Goal: Transaction & Acquisition: Purchase product/service

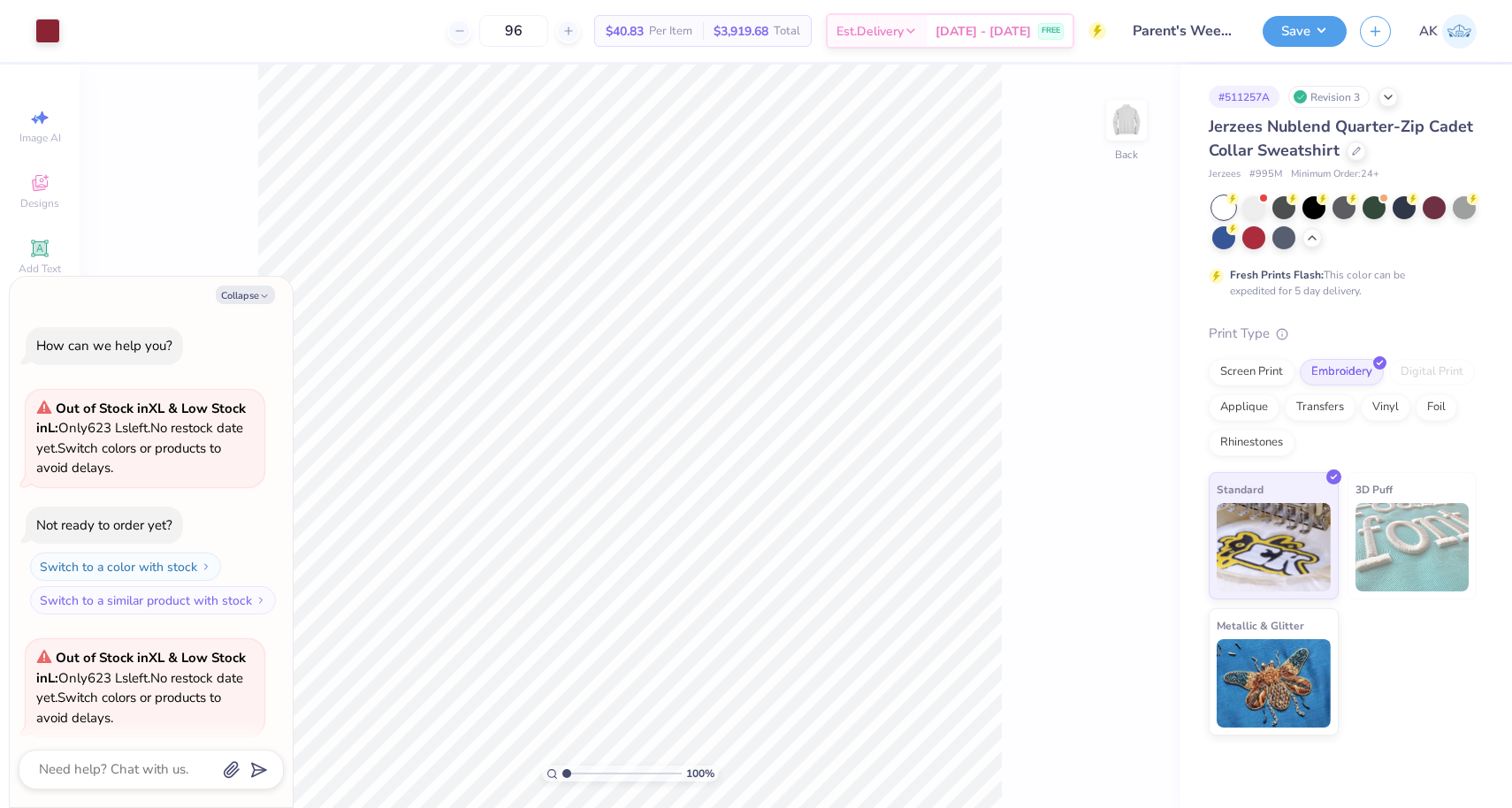
scroll to position [137, 0]
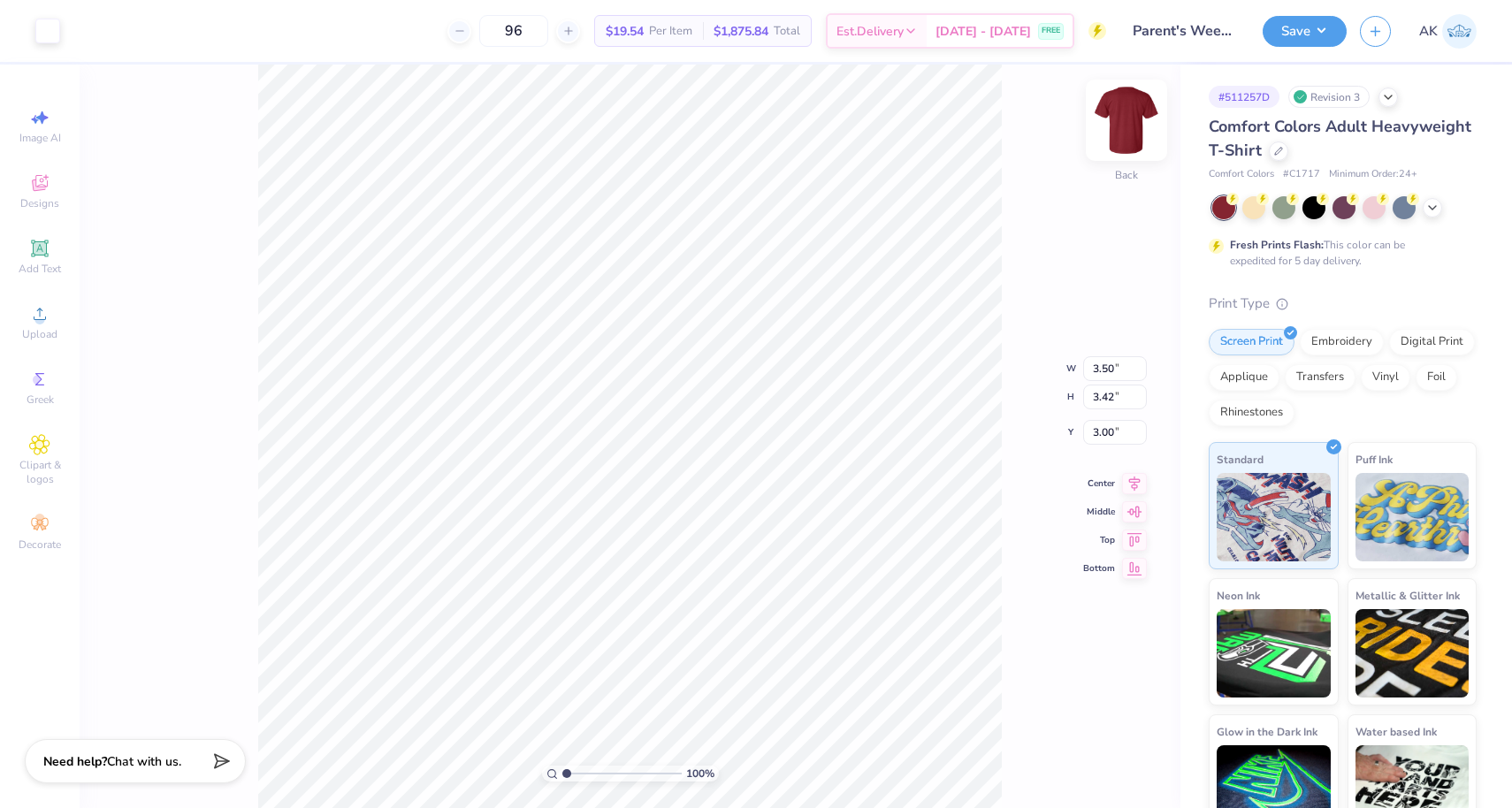
click at [1148, 114] on img at bounding box center [1127, 120] width 71 height 71
type input "12.25"
type input "11.97"
type input "3.00"
click at [1134, 139] on img at bounding box center [1127, 120] width 71 height 71
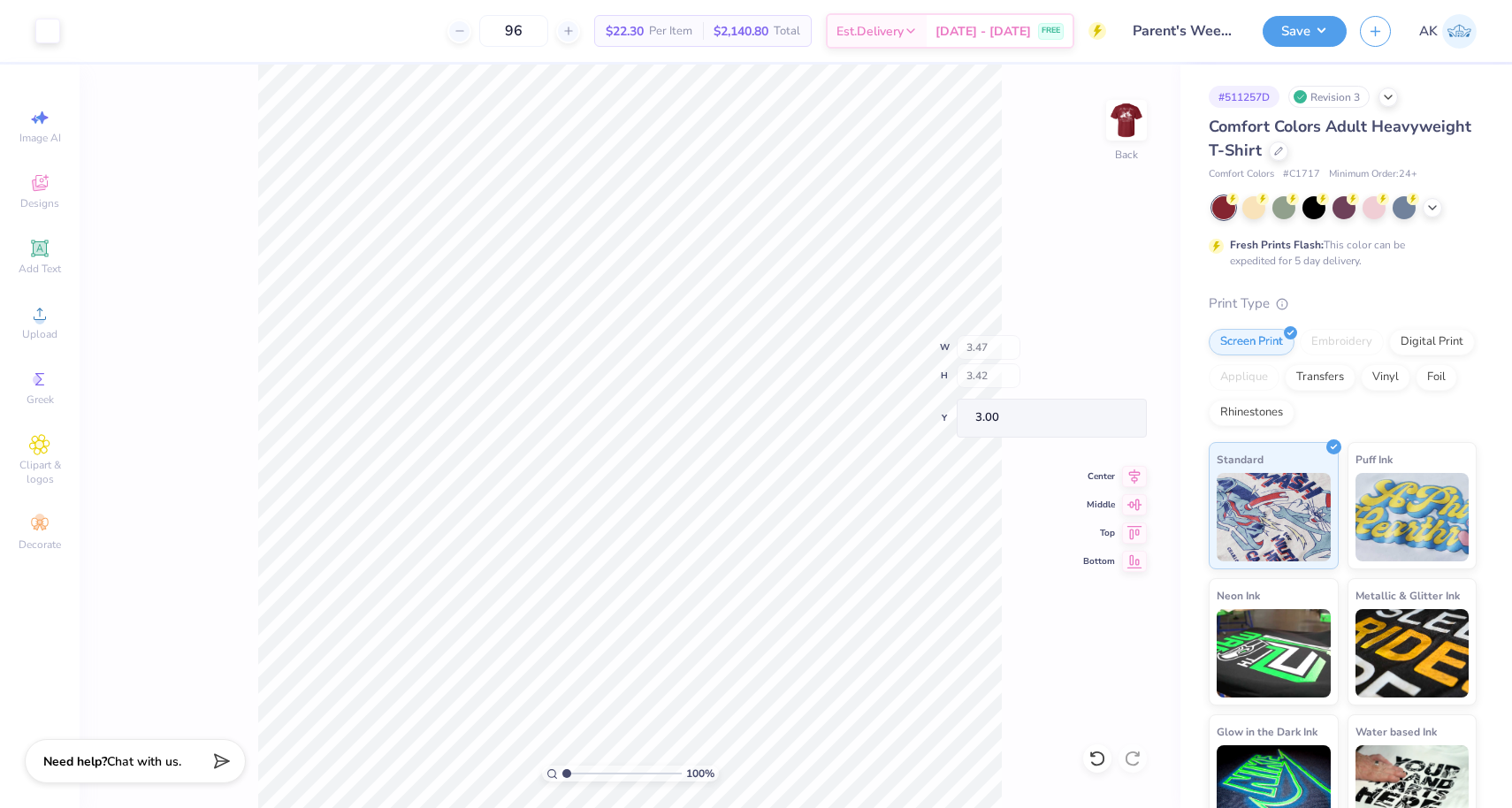
type input "7.37"
type input "7.26"
type input "3.00"
click at [557, 217] on body "Art colors 96 $22.30 Per Item $2,140.80 Total Est. Delivery Sep 13 - 16 FREE De…" at bounding box center [756, 404] width 1512 height 808
click at [1296, 29] on button "Save" at bounding box center [1304, 28] width 84 height 31
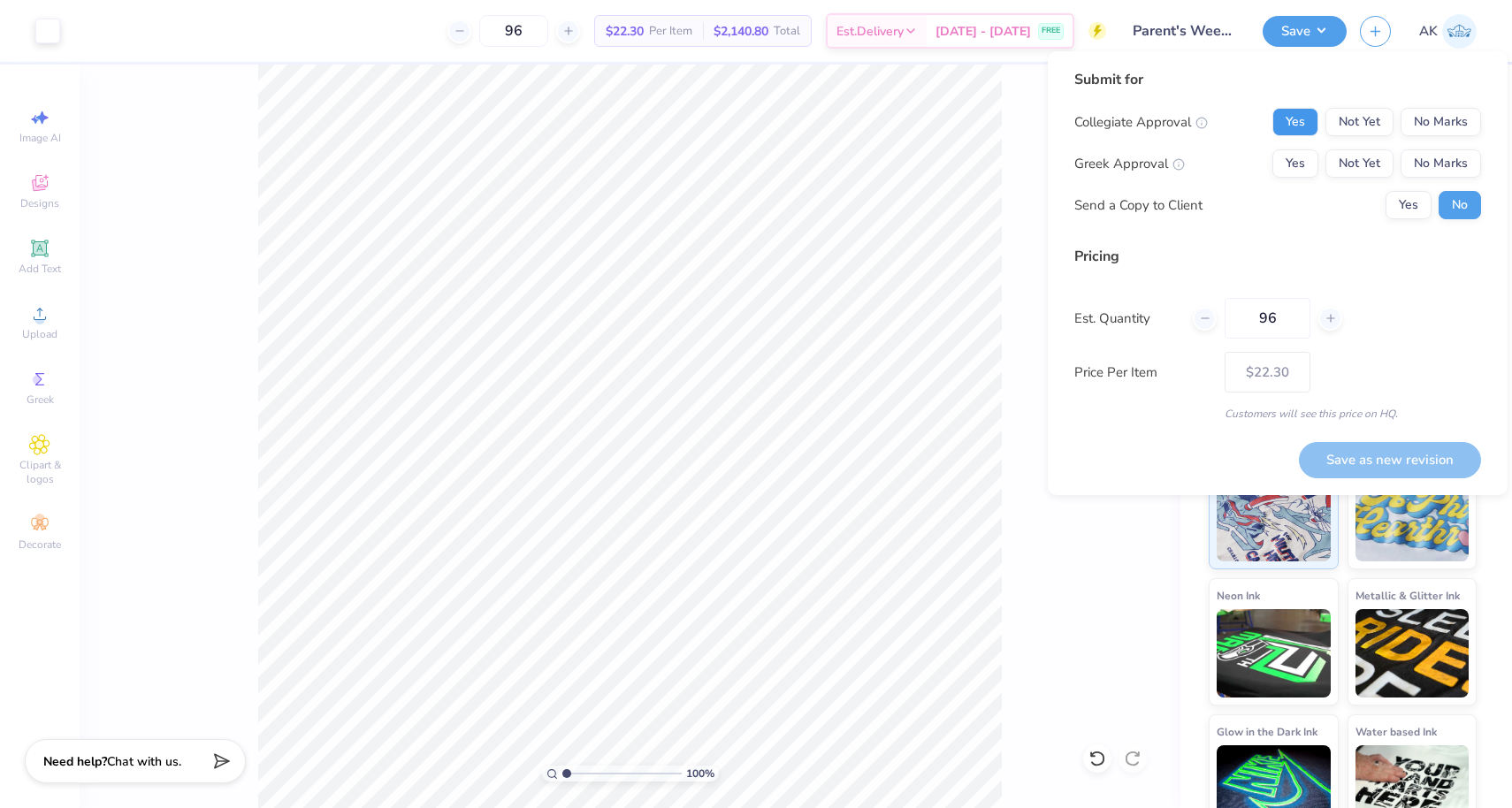
click at [1275, 111] on button "Yes" at bounding box center [1294, 122] width 46 height 28
click at [1279, 150] on button "Yes" at bounding box center [1294, 163] width 46 height 28
click at [1339, 426] on div "Save as new revision" at bounding box center [1390, 450] width 182 height 56
click at [1339, 442] on button "Save as new revision" at bounding box center [1390, 460] width 182 height 36
type input "$22.30"
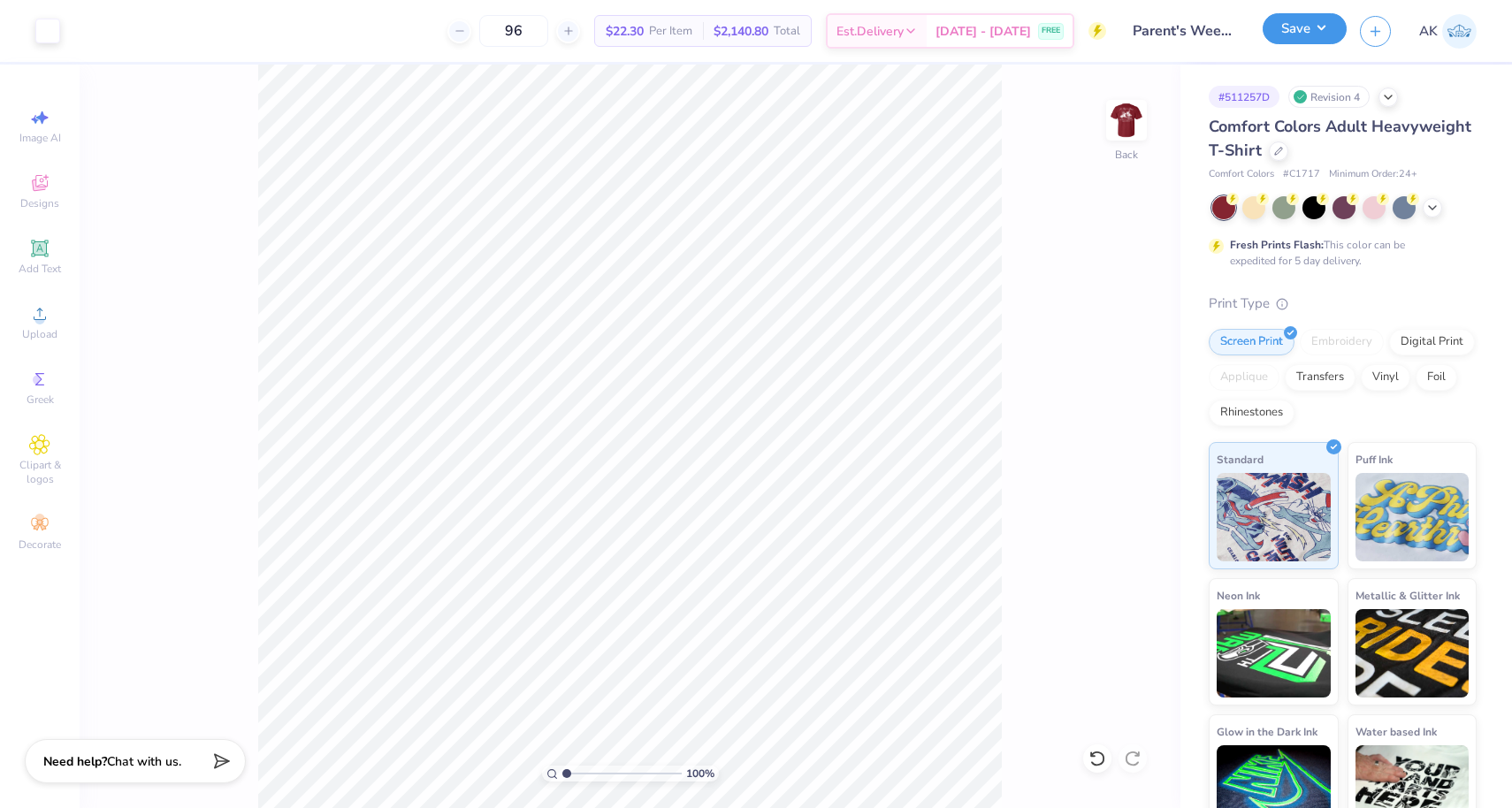
click at [1330, 25] on button "Save" at bounding box center [1304, 28] width 84 height 31
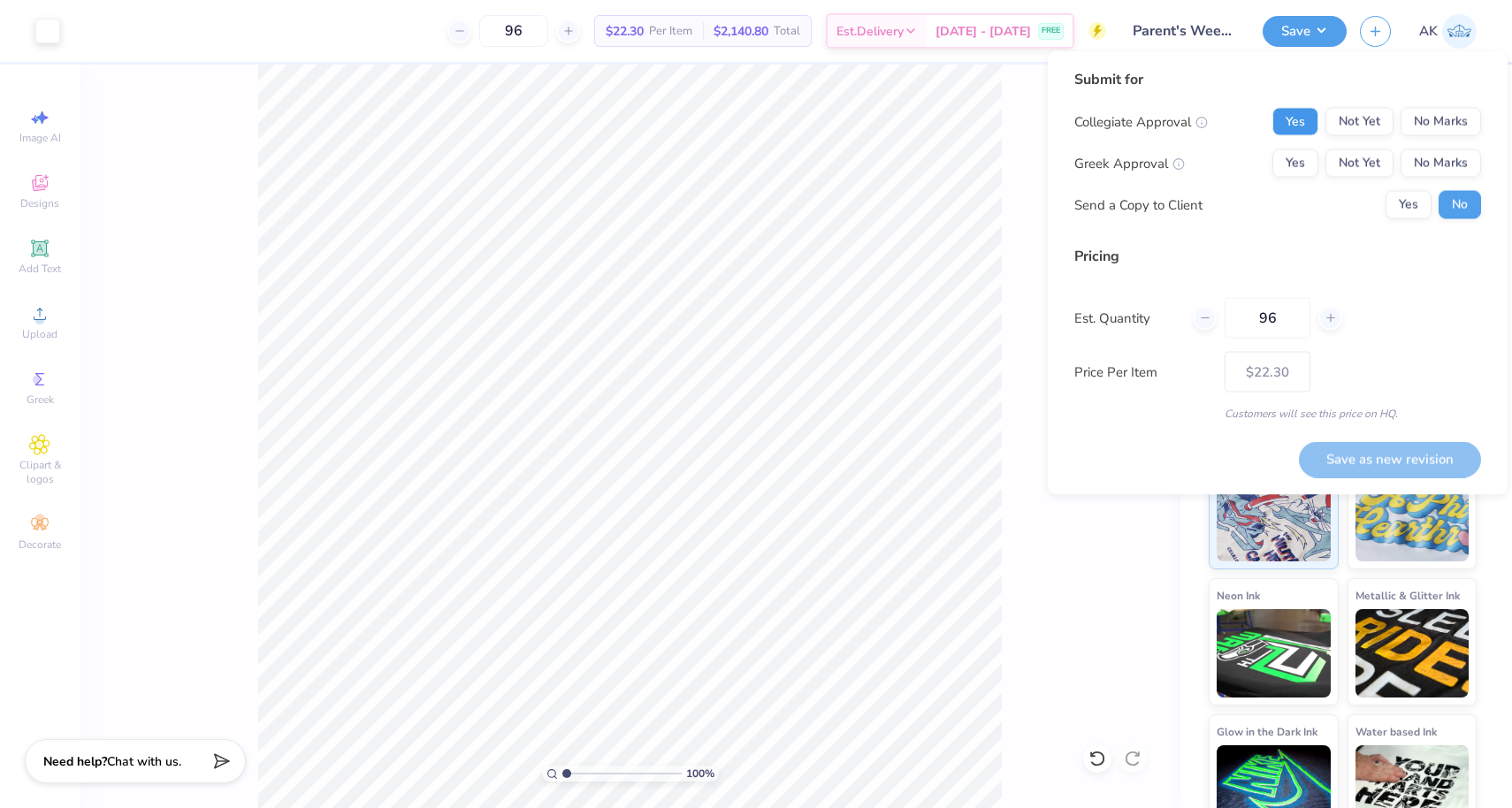
click at [1297, 124] on button "Yes" at bounding box center [1294, 122] width 46 height 28
click at [1297, 155] on button "Yes" at bounding box center [1294, 163] width 46 height 28
click at [1311, 462] on button "Save as new revision" at bounding box center [1390, 459] width 182 height 36
type input "$22.30"
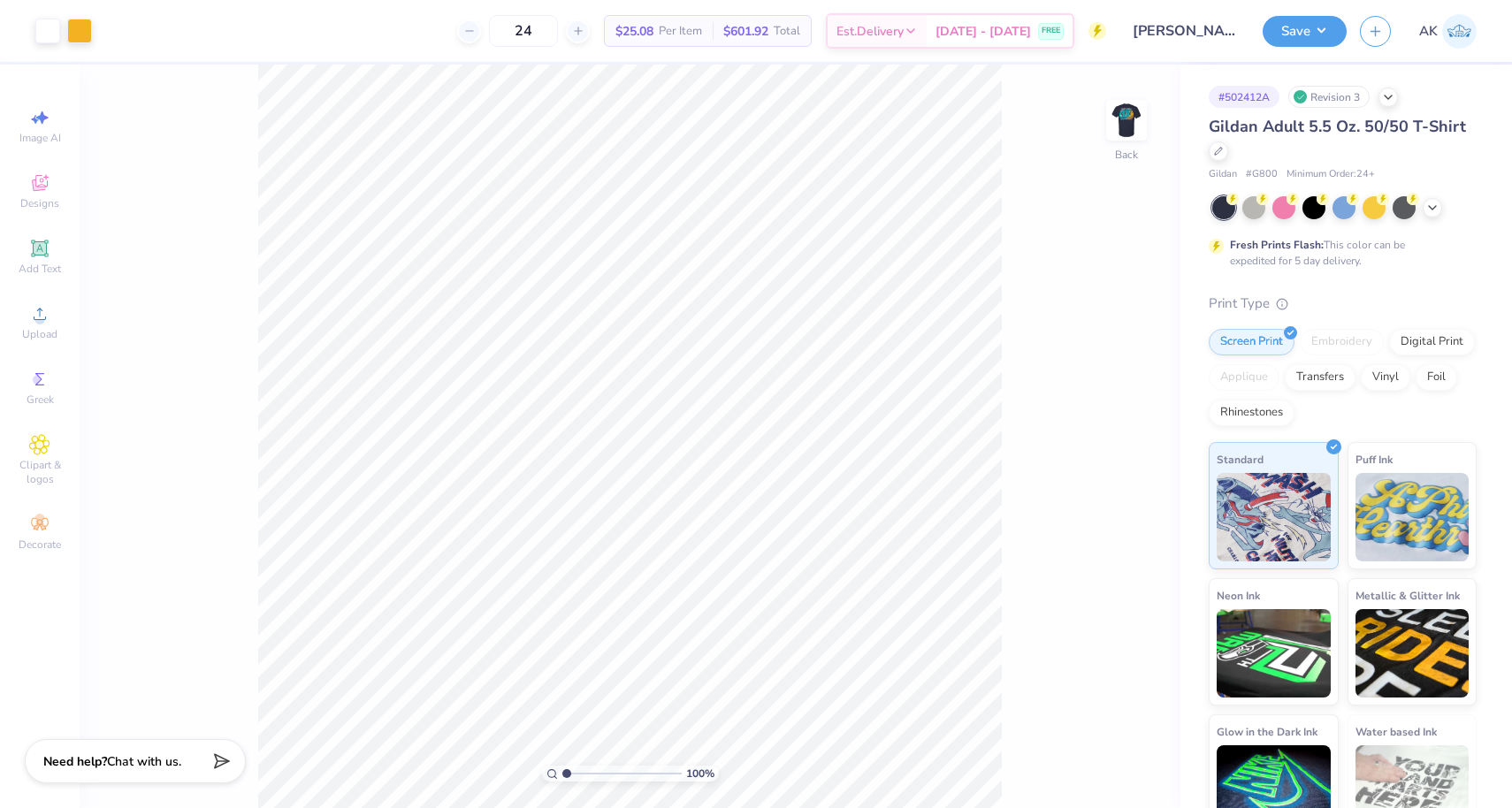
click at [1230, 141] on div "Gildan Adult 5.5 Oz. 50/50 T-Shirt" at bounding box center [1343, 138] width 268 height 47
click at [1223, 142] on div "Gildan Adult 5.5 Oz. 50/50 T-Shirt" at bounding box center [1343, 138] width 268 height 47
click at [1219, 149] on icon at bounding box center [1218, 149] width 8 height 8
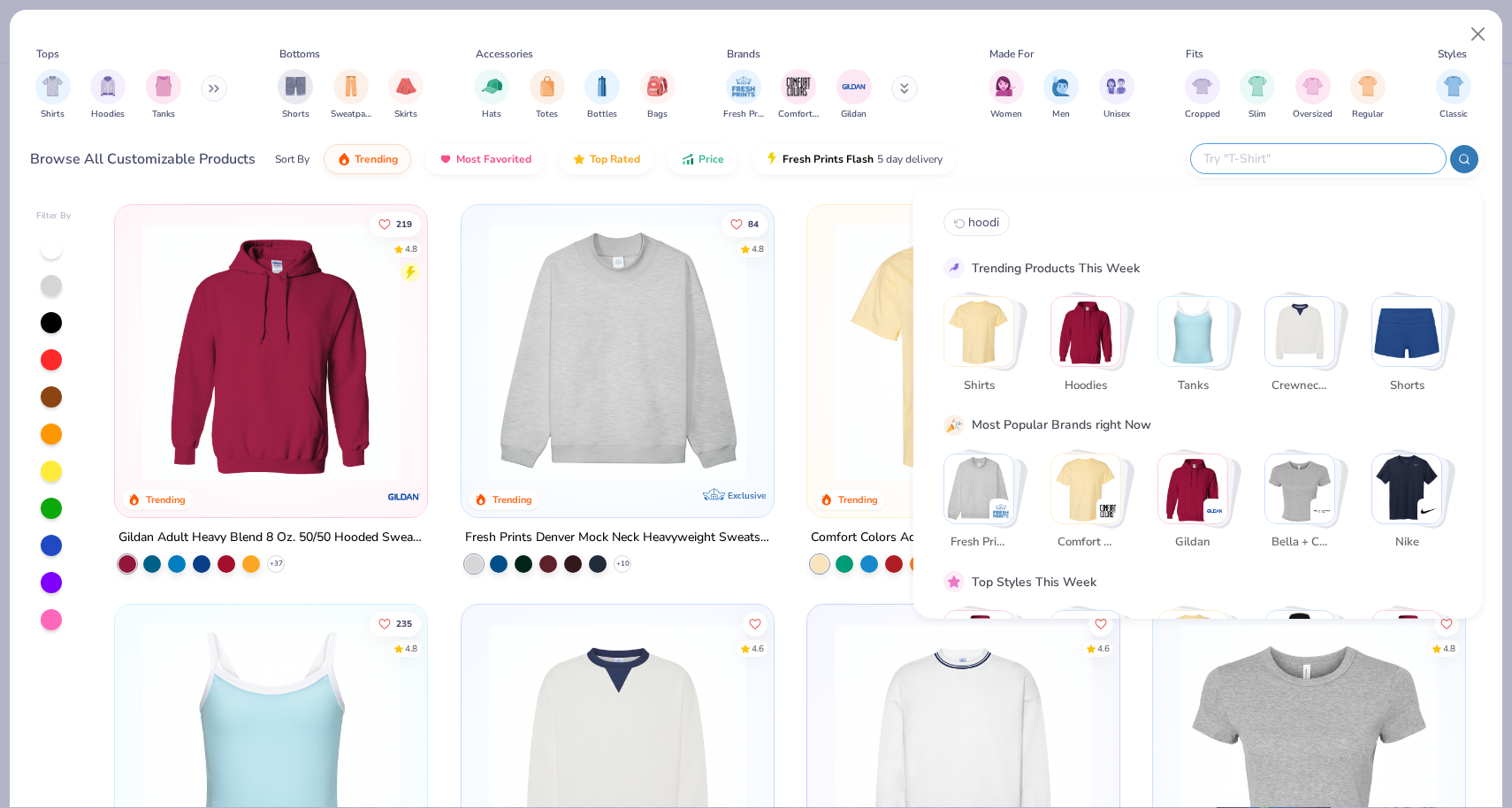
click at [1319, 154] on input "text" at bounding box center [1316, 159] width 232 height 20
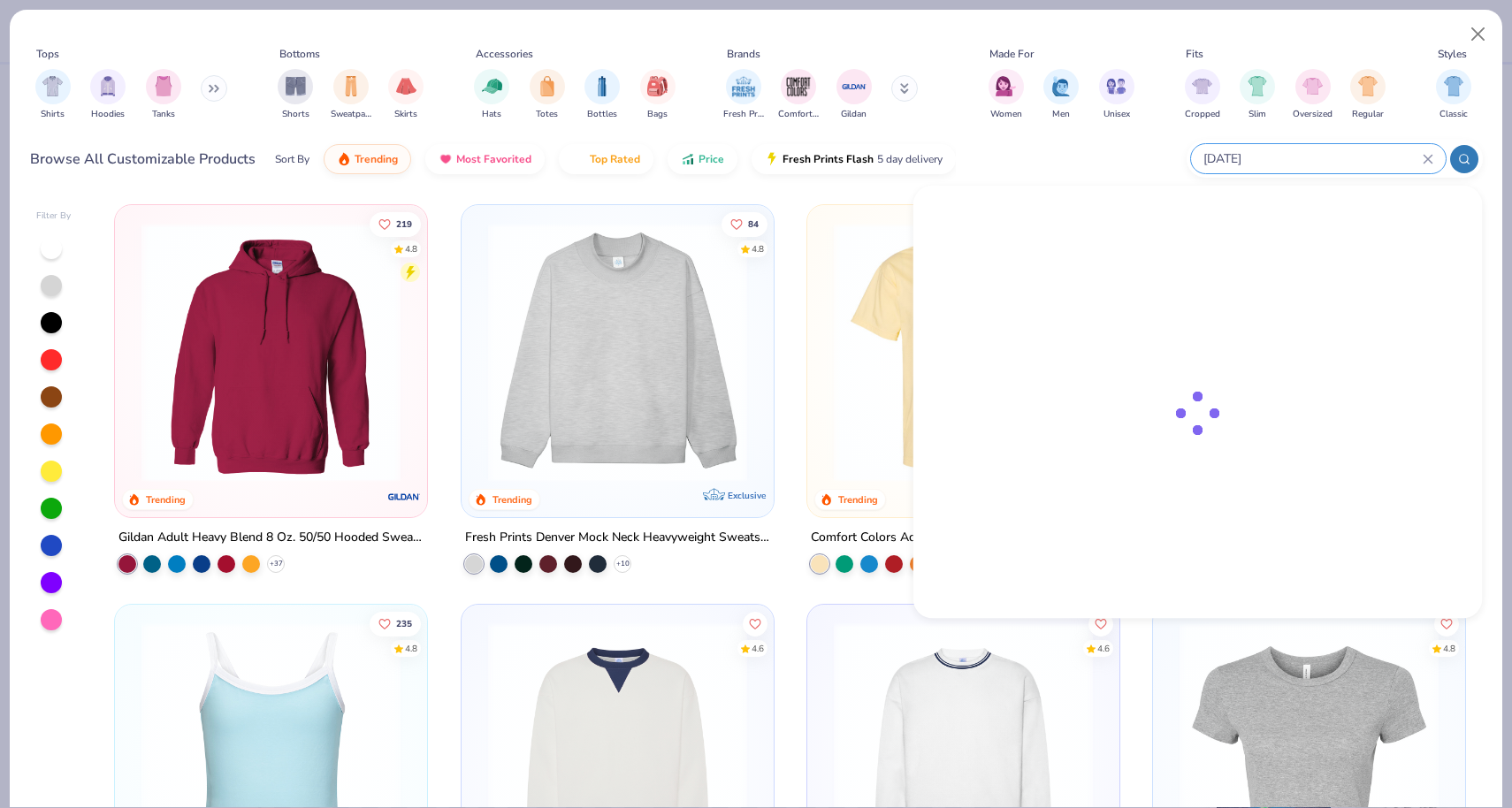
type input "ce10"
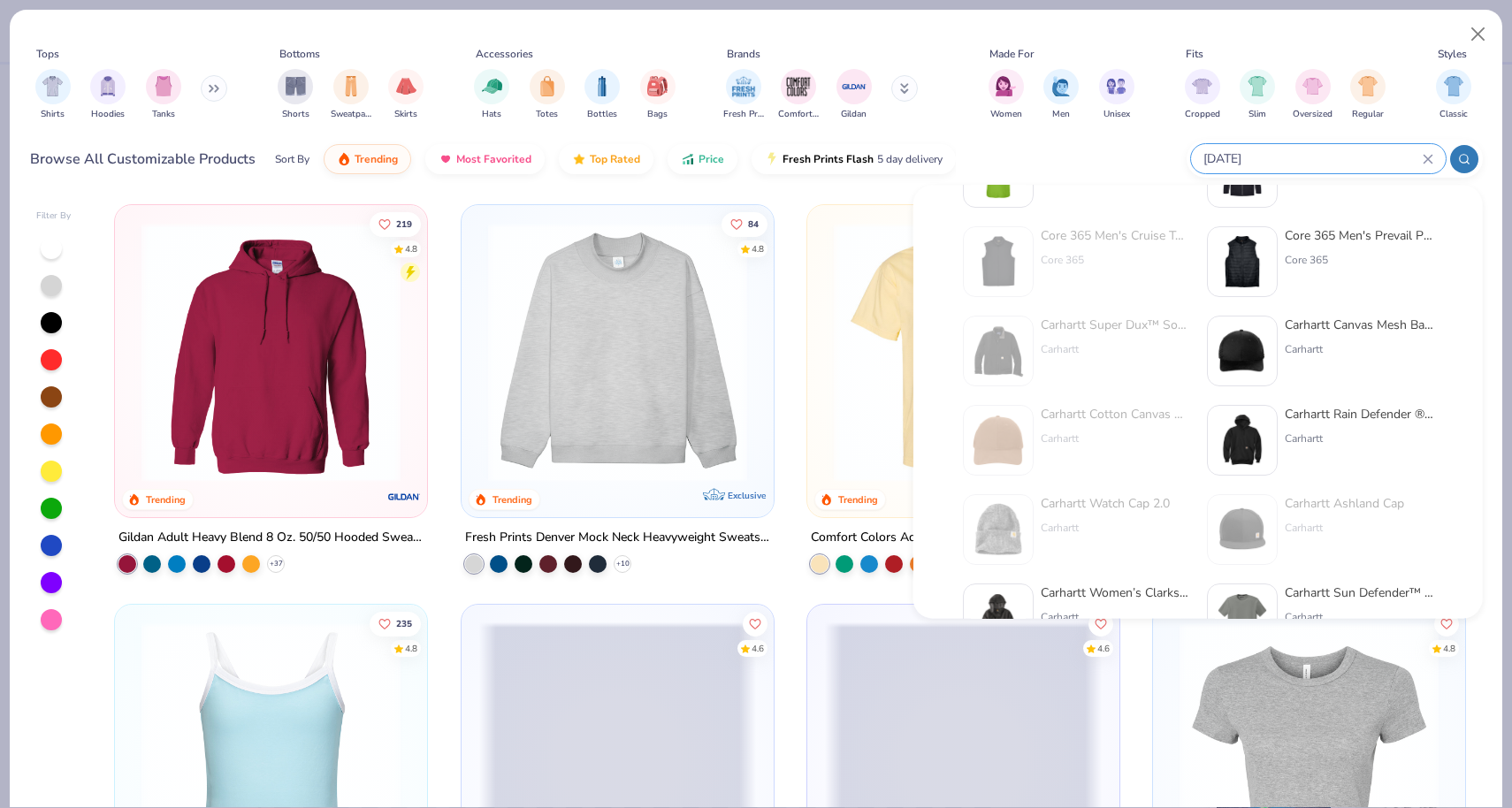
scroll to position [655, 0]
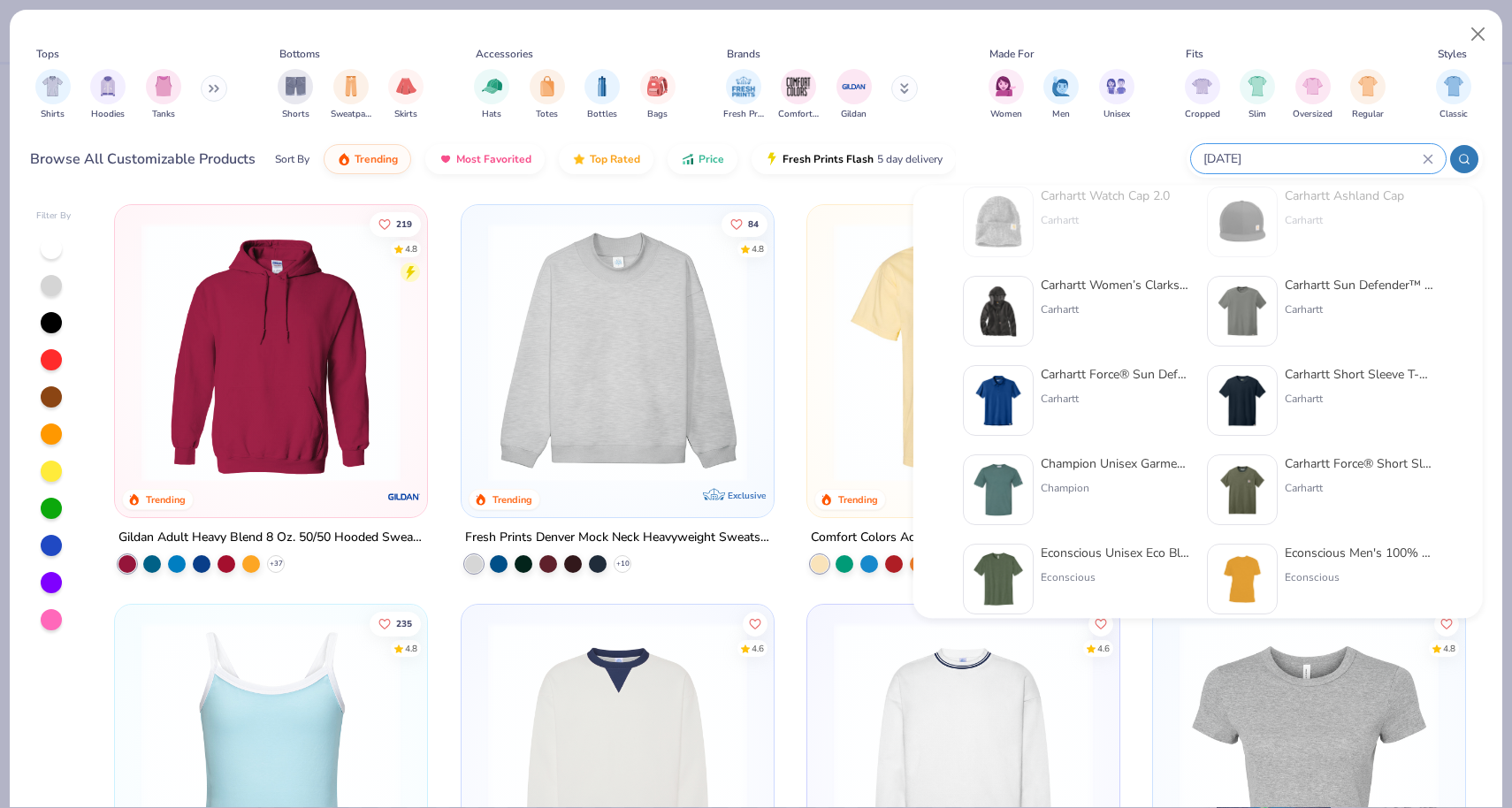
drag, startPoint x: 1242, startPoint y: 155, endPoint x: 1165, endPoint y: 155, distance: 77.0
click at [1165, 155] on div "Browse All Customizable Products Sort By Trending Most Favorited Top Rated Pric…" at bounding box center [756, 158] width 1452 height 49
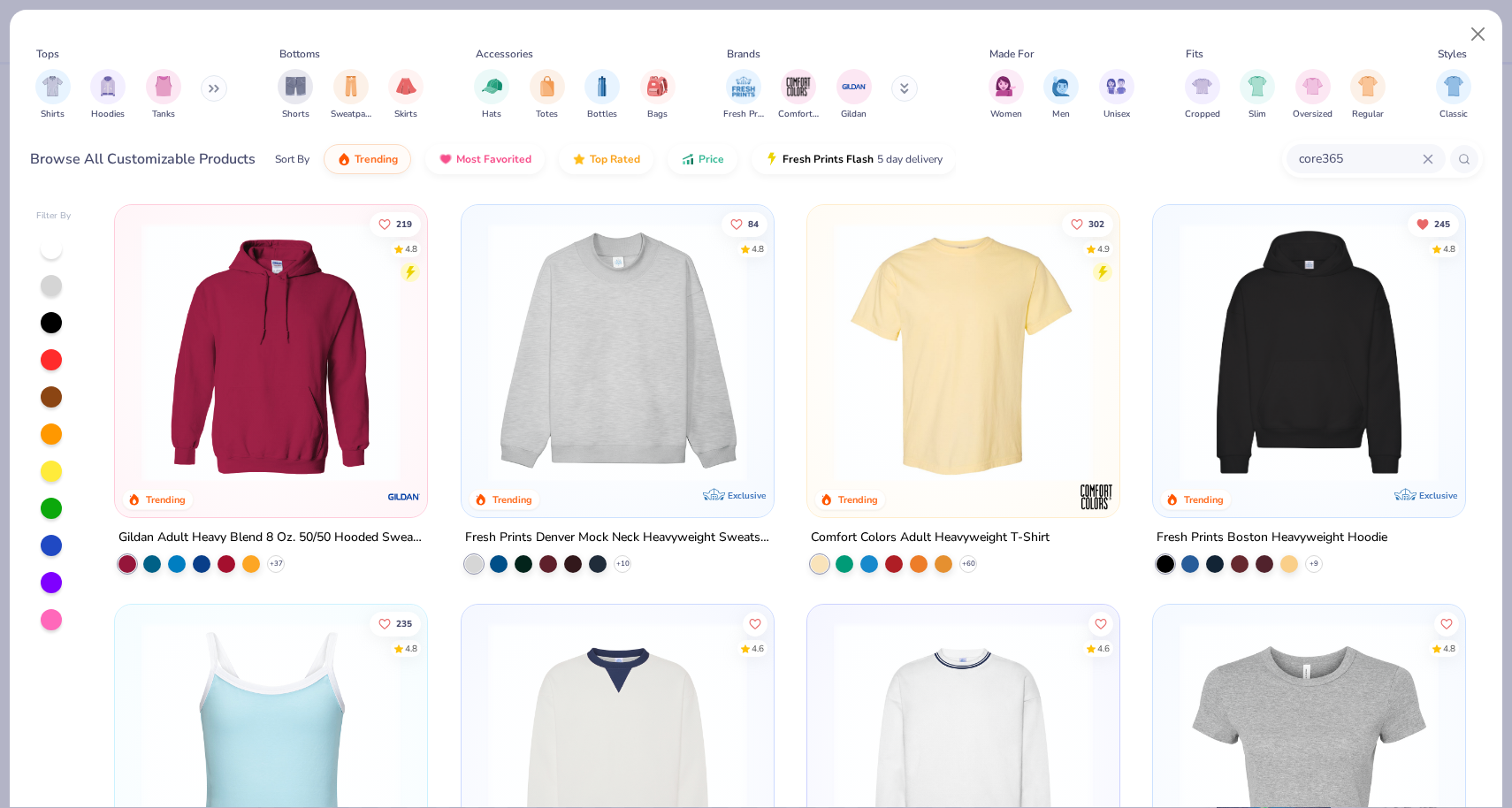
type input "core365"
click at [1459, 163] on icon at bounding box center [1464, 158] width 12 height 12
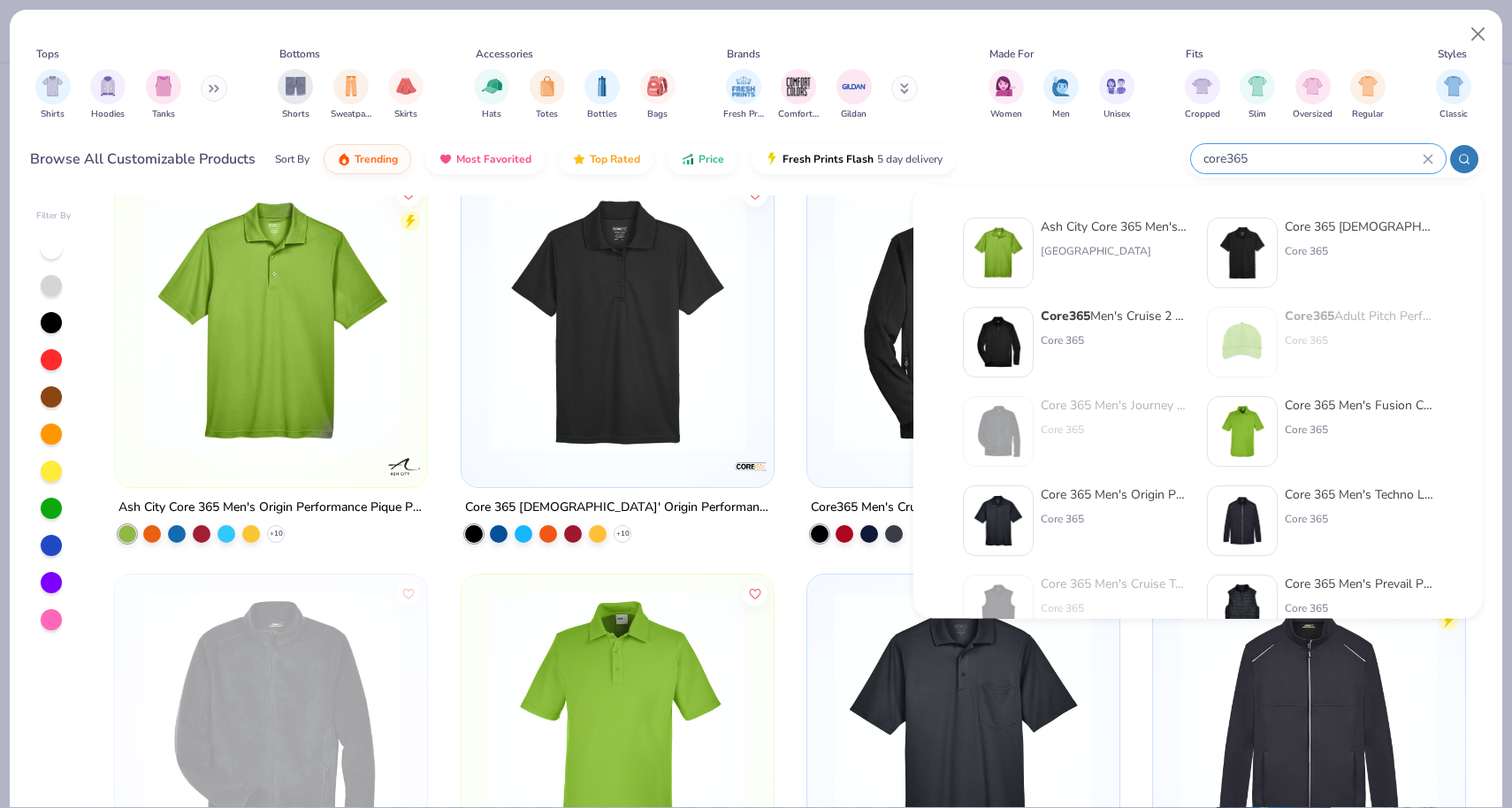
scroll to position [0, 0]
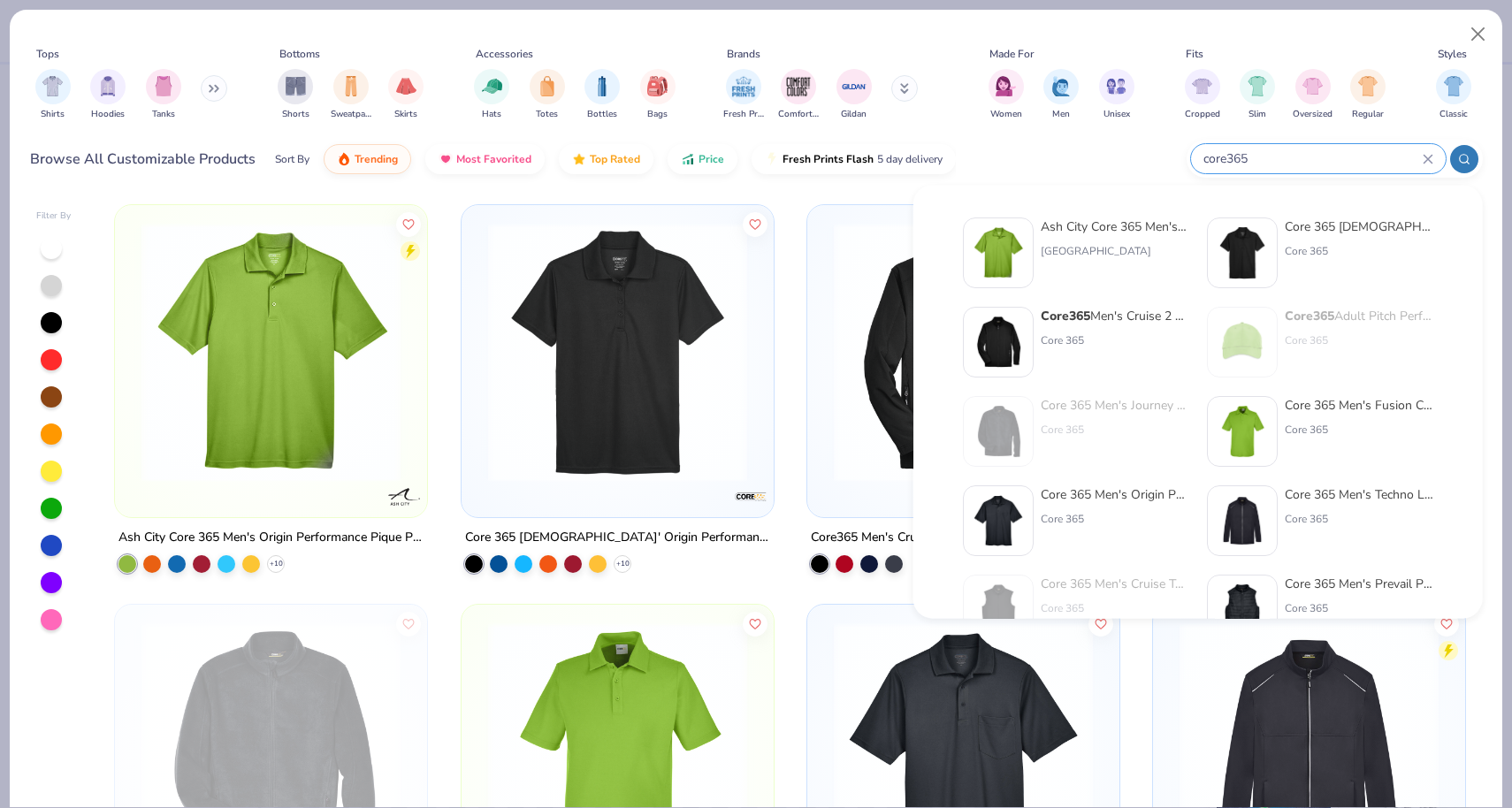
click at [795, 196] on div "Ash City Core 365 Men's Origin Performance Pique Polo + 10 Core 365 Ladies' Ori…" at bounding box center [790, 501] width 1384 height 612
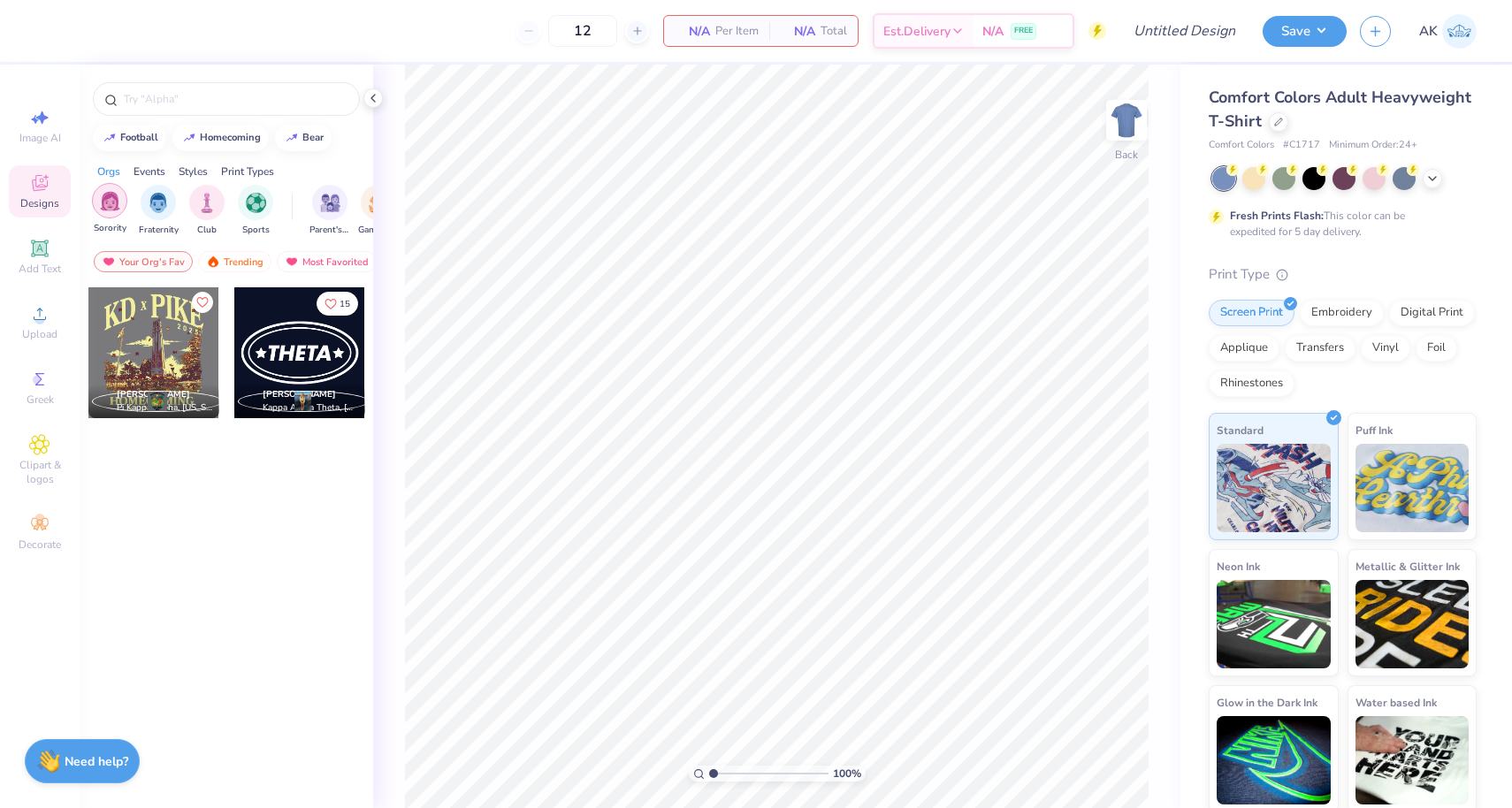
click at [97, 210] on div "filter for Sorority" at bounding box center [110, 201] width 35 height 35
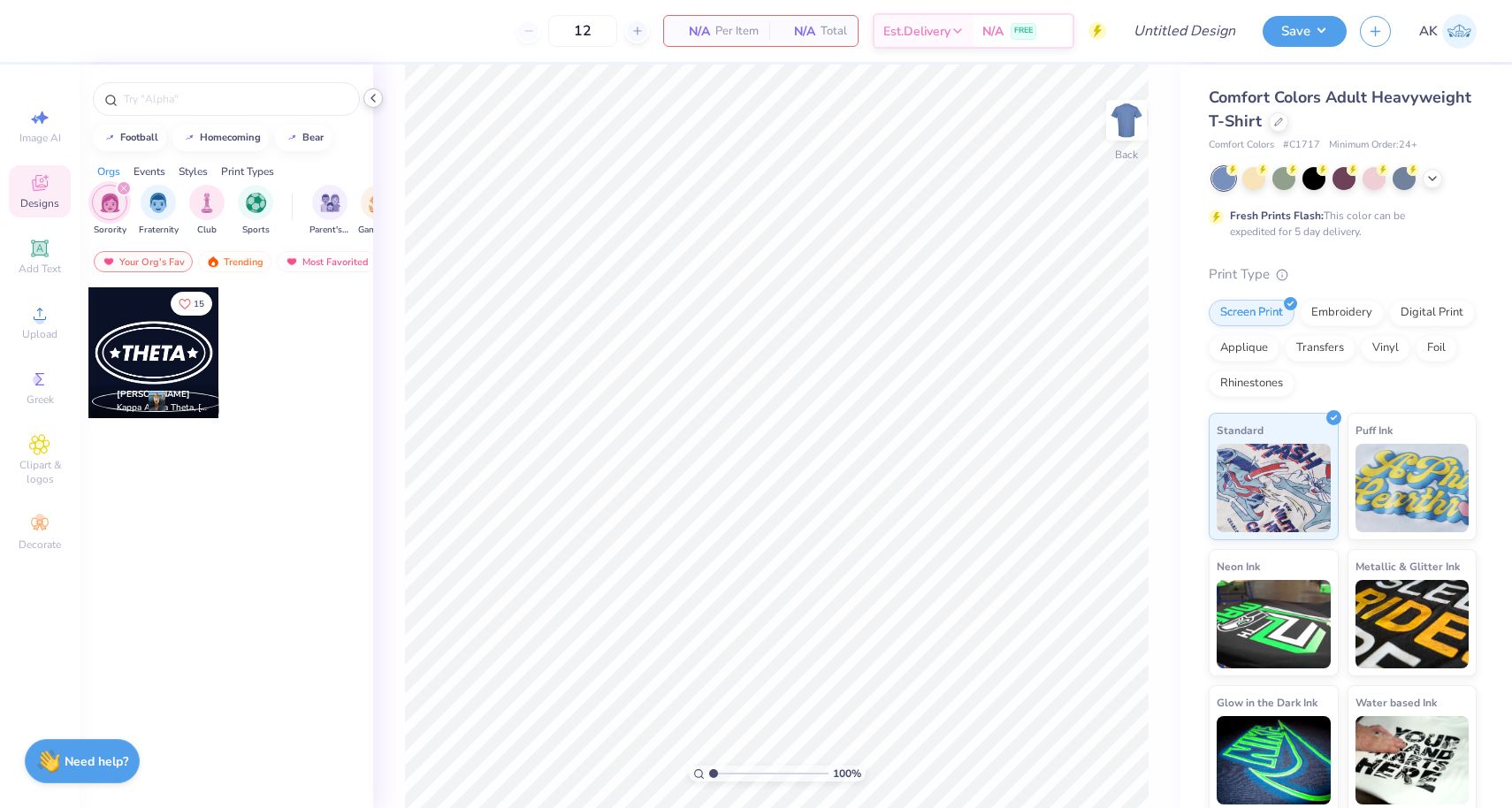
click at [372, 100] on polyline at bounding box center [373, 99] width 4 height 7
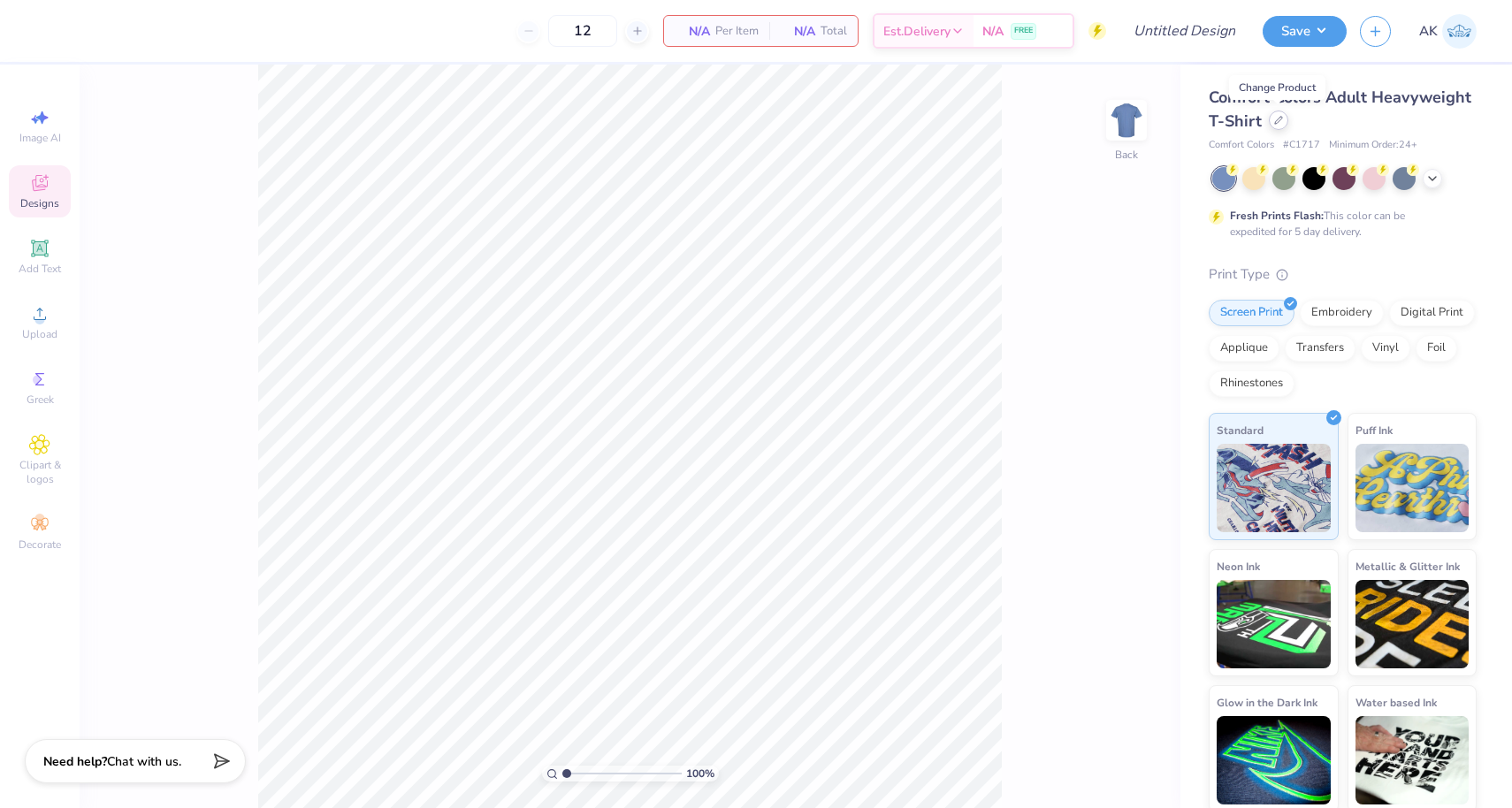
click at [1280, 114] on div at bounding box center [1278, 120] width 20 height 20
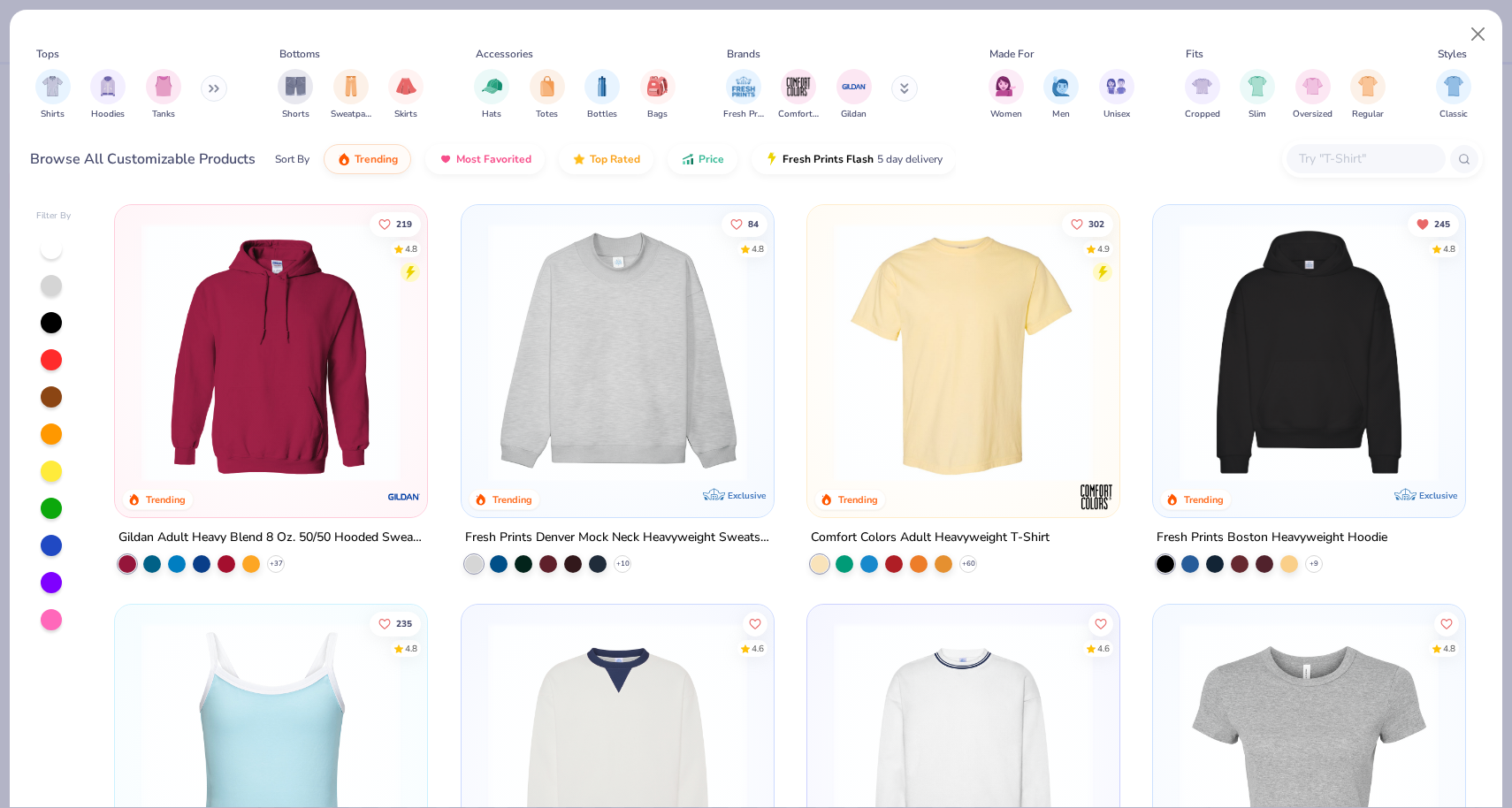
click at [636, 333] on img at bounding box center [617, 352] width 277 height 259
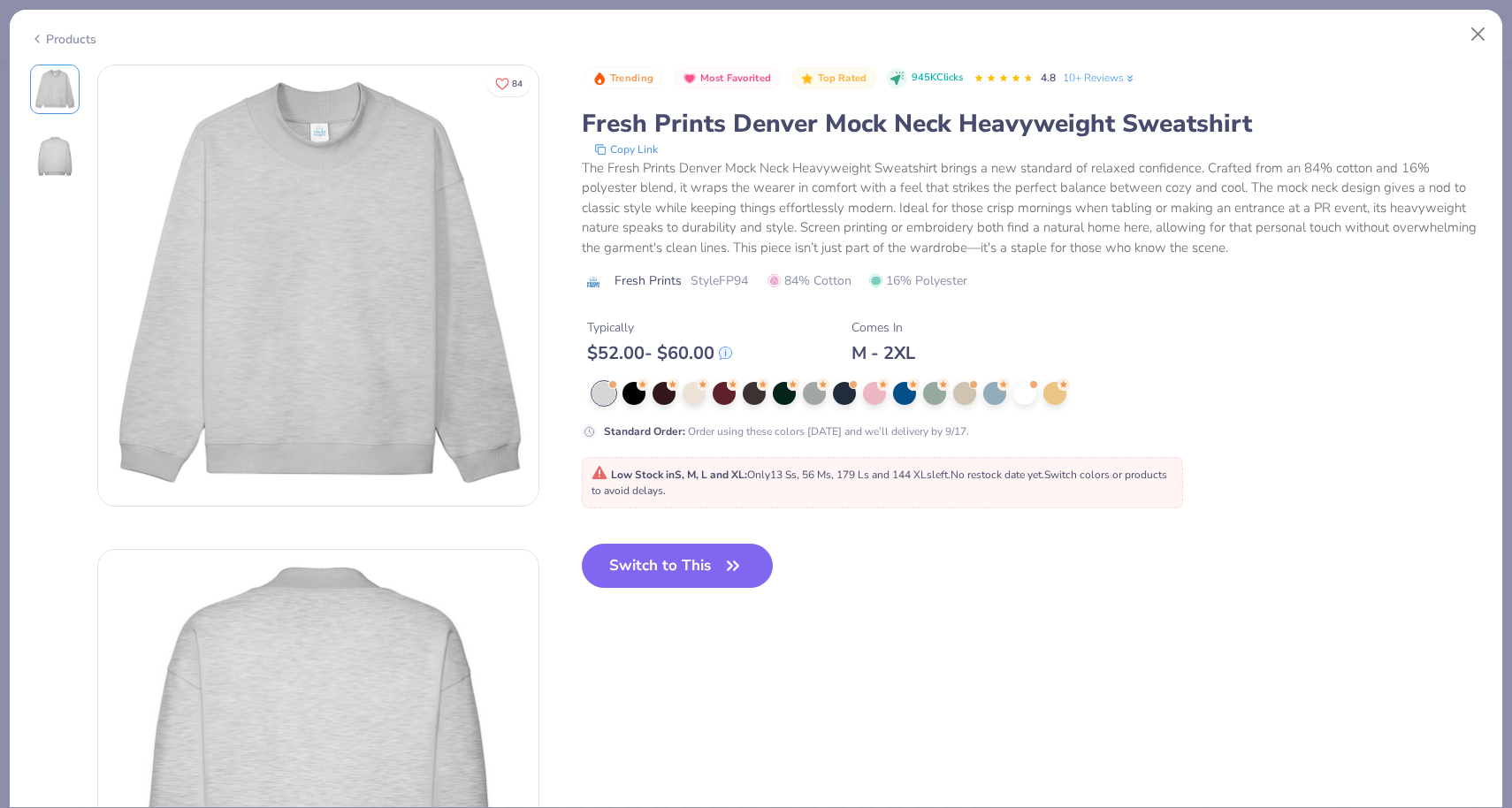
click at [626, 485] on span "Low Stock in S, M, L and XL : Only 13 Ss, 56 Ms, 179 Ls and 144 XLs left. No re…" at bounding box center [879, 482] width 575 height 30
click at [619, 544] on button "Switch to This" at bounding box center [678, 565] width 192 height 44
type input "50"
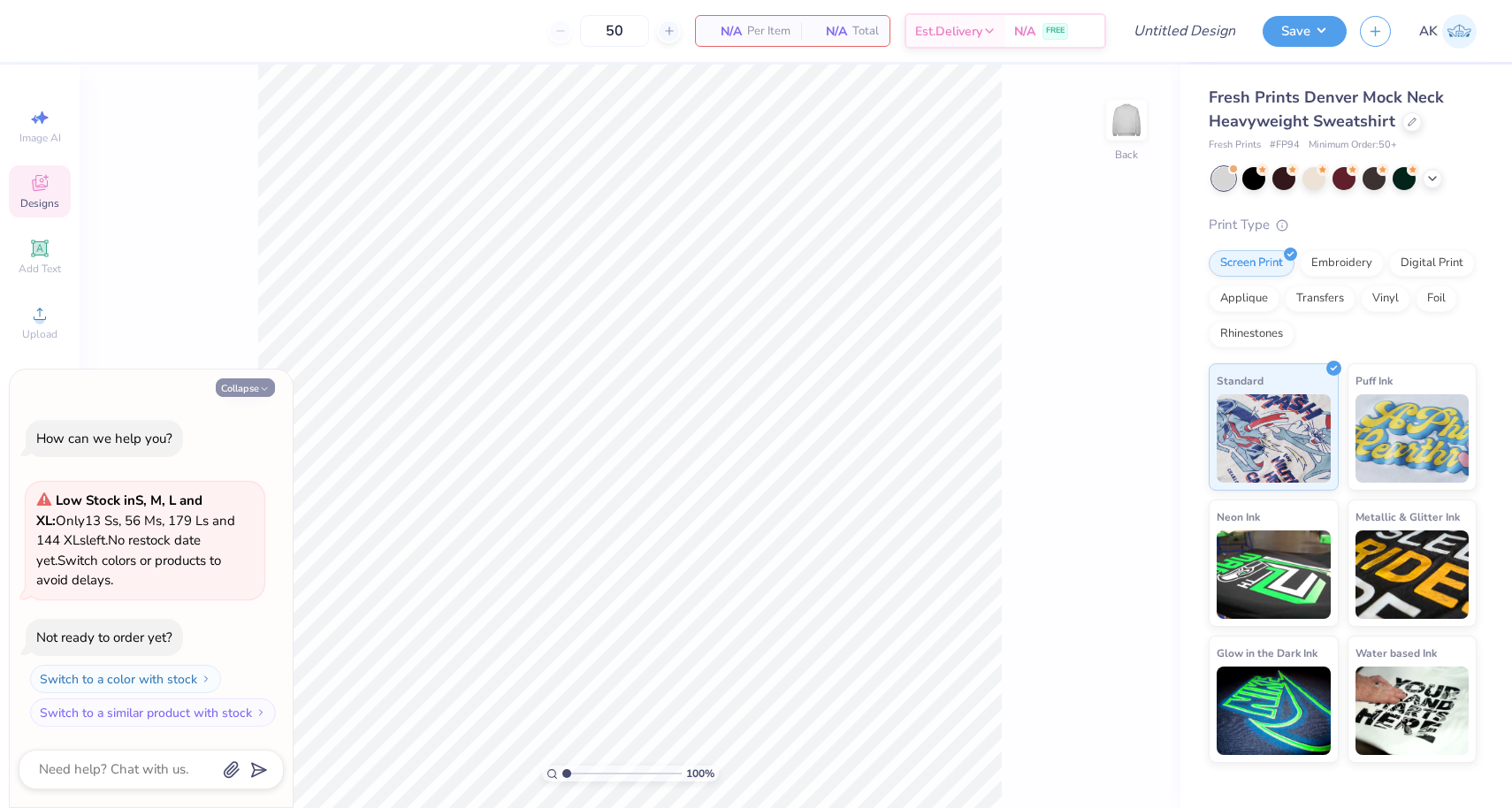
click at [255, 391] on button "Collapse" at bounding box center [246, 387] width 60 height 19
type textarea "x"
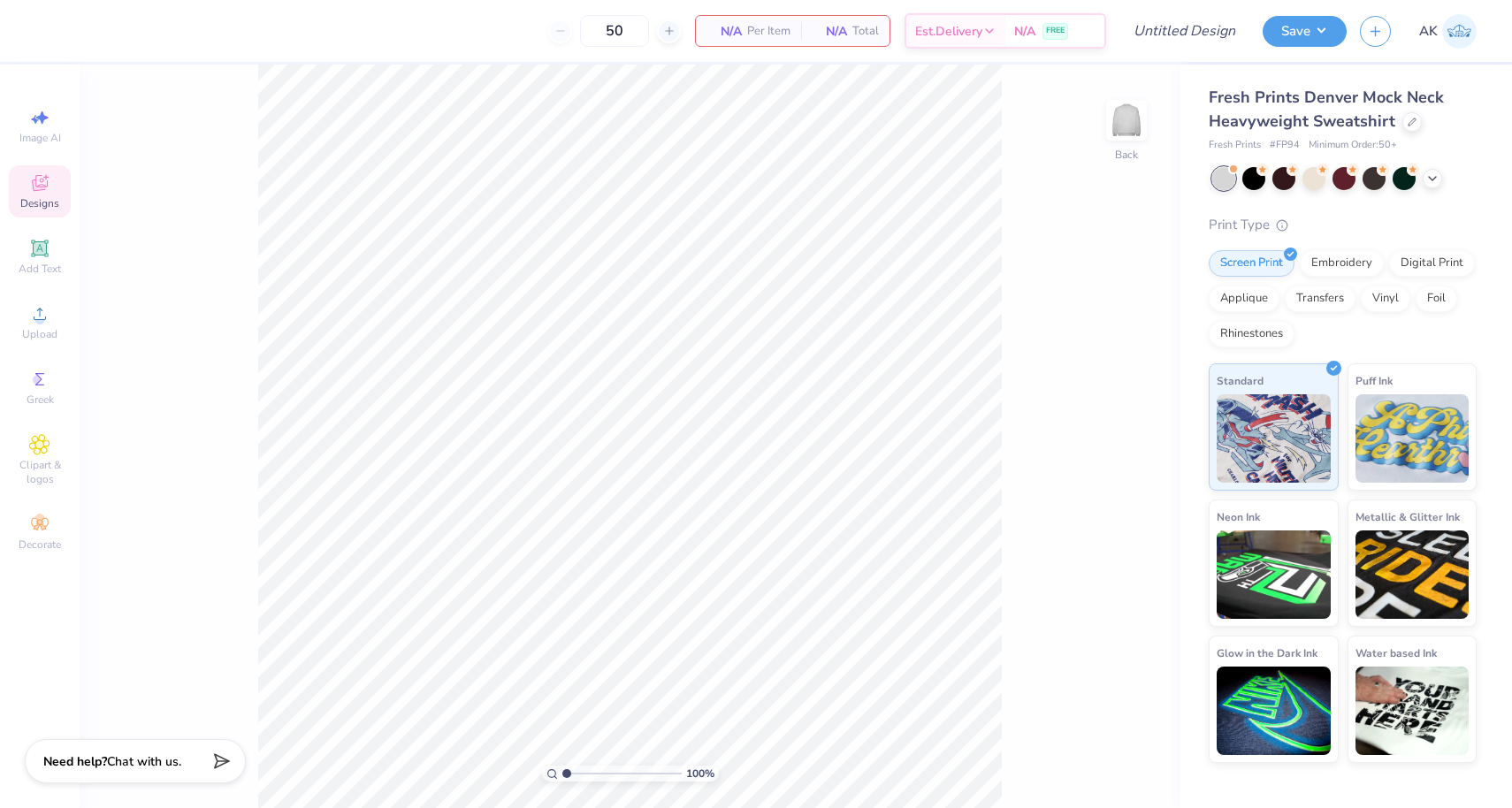
click at [39, 204] on span "Designs" at bounding box center [40, 203] width 39 height 14
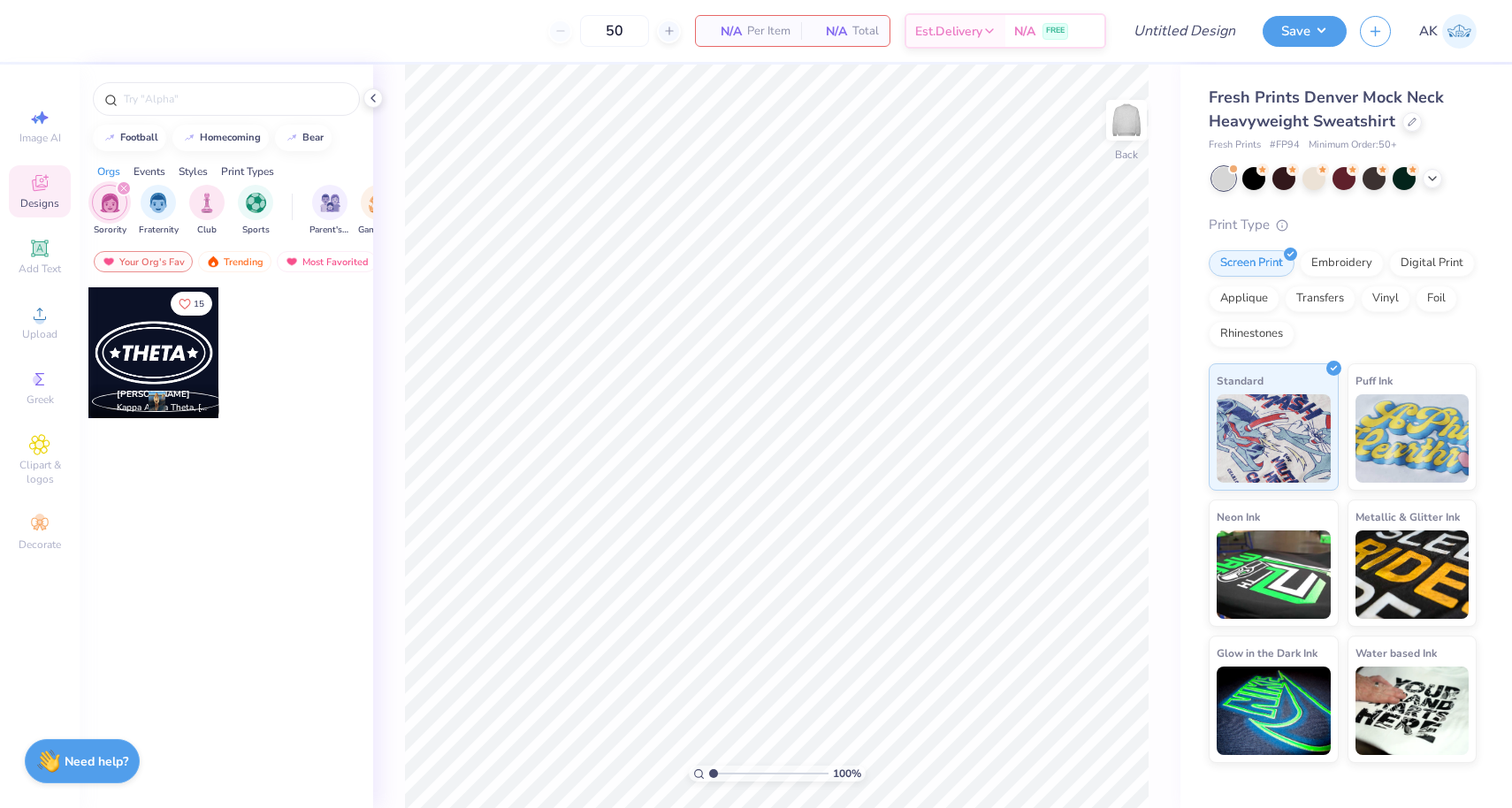
click at [122, 193] on div "filter for Sorority" at bounding box center [123, 188] width 16 height 16
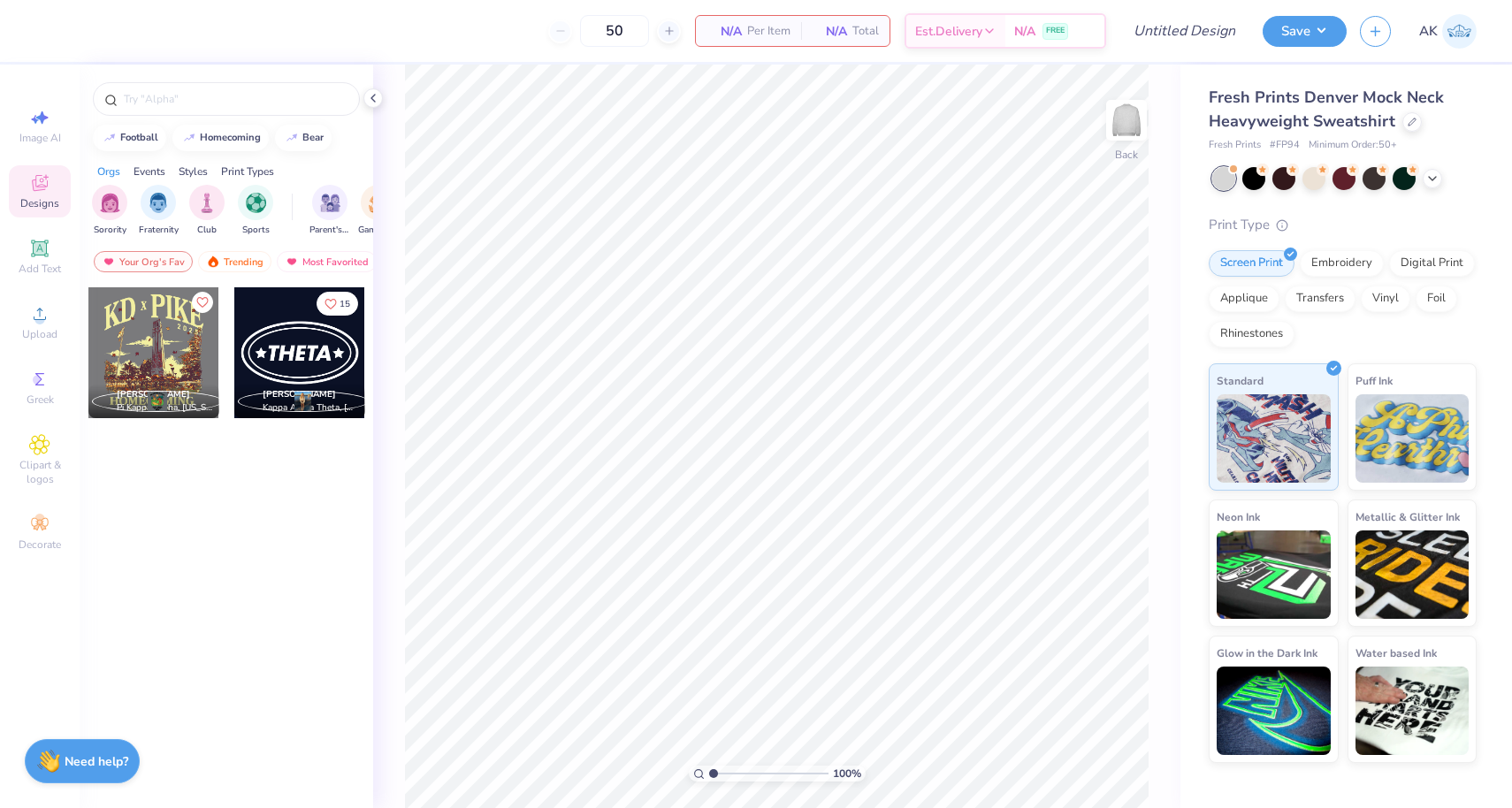
click at [119, 167] on div "Orgs" at bounding box center [108, 171] width 23 height 16
click at [175, 257] on div "Your Org's Fav" at bounding box center [143, 262] width 99 height 21
click at [100, 202] on img "filter for Sorority" at bounding box center [110, 201] width 20 height 20
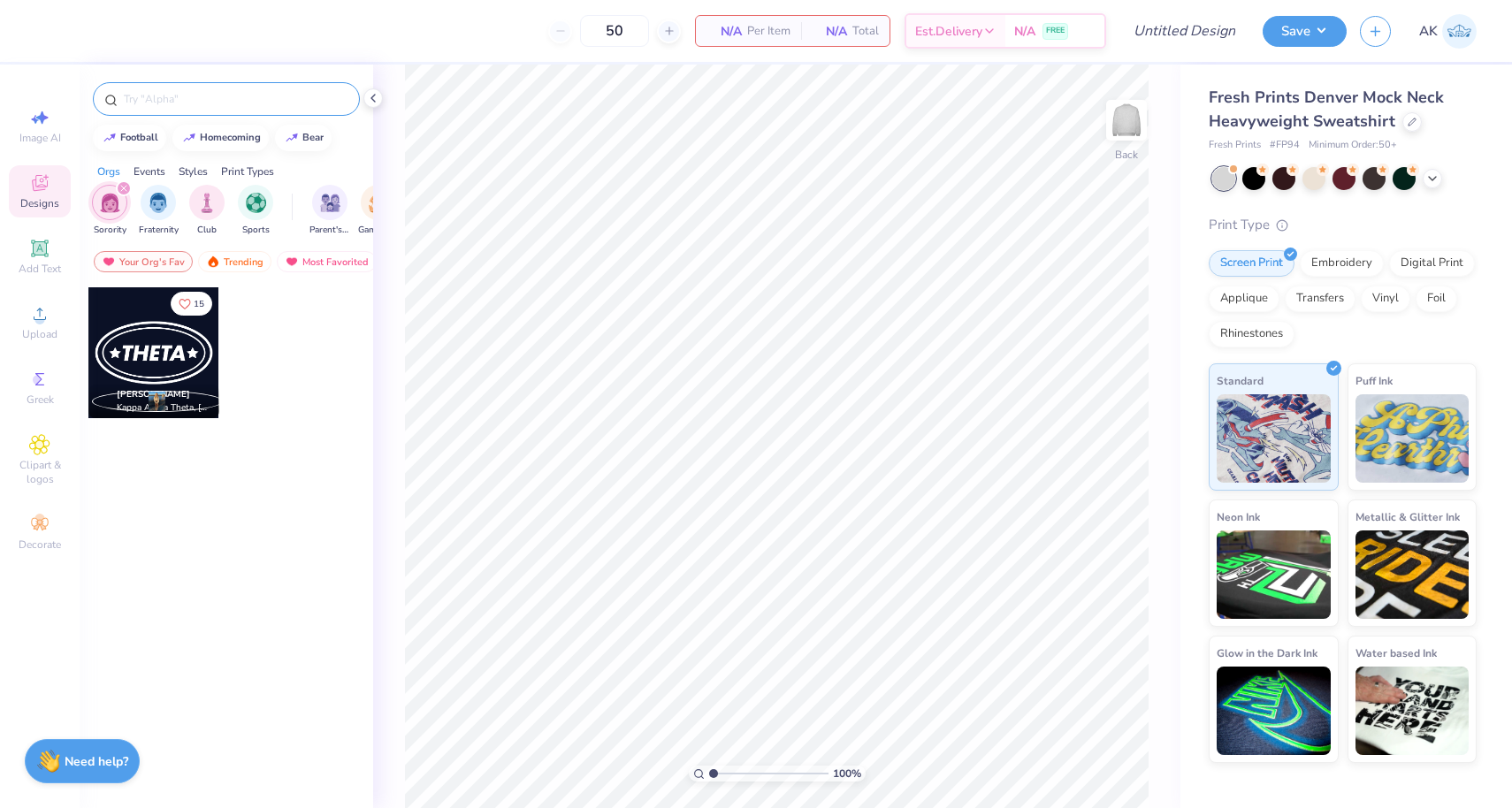
click at [240, 109] on div at bounding box center [226, 99] width 267 height 34
click at [240, 97] on input "text" at bounding box center [235, 99] width 226 height 18
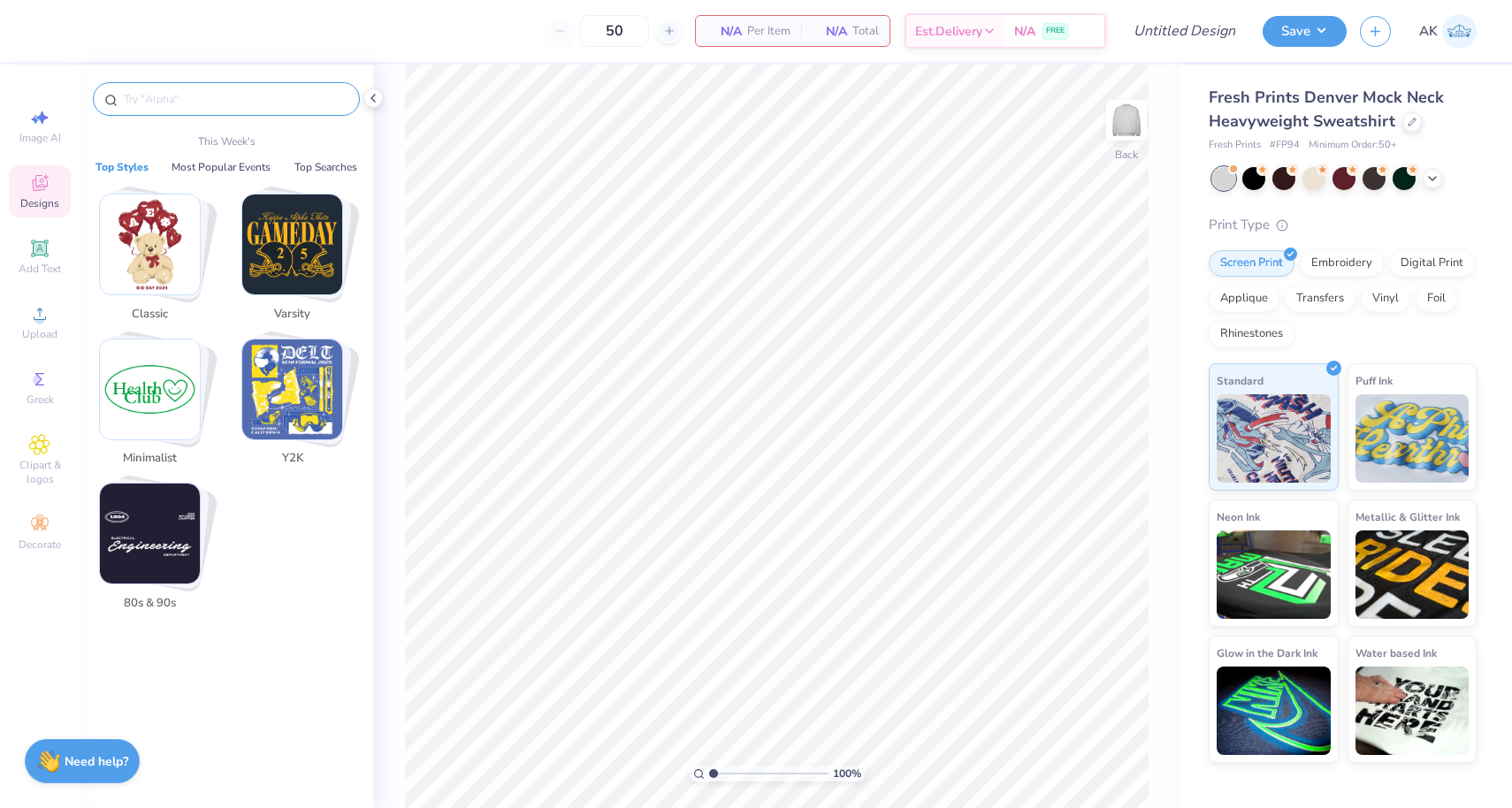
click at [167, 235] on img "Stack Card Button Classic" at bounding box center [149, 244] width 100 height 100
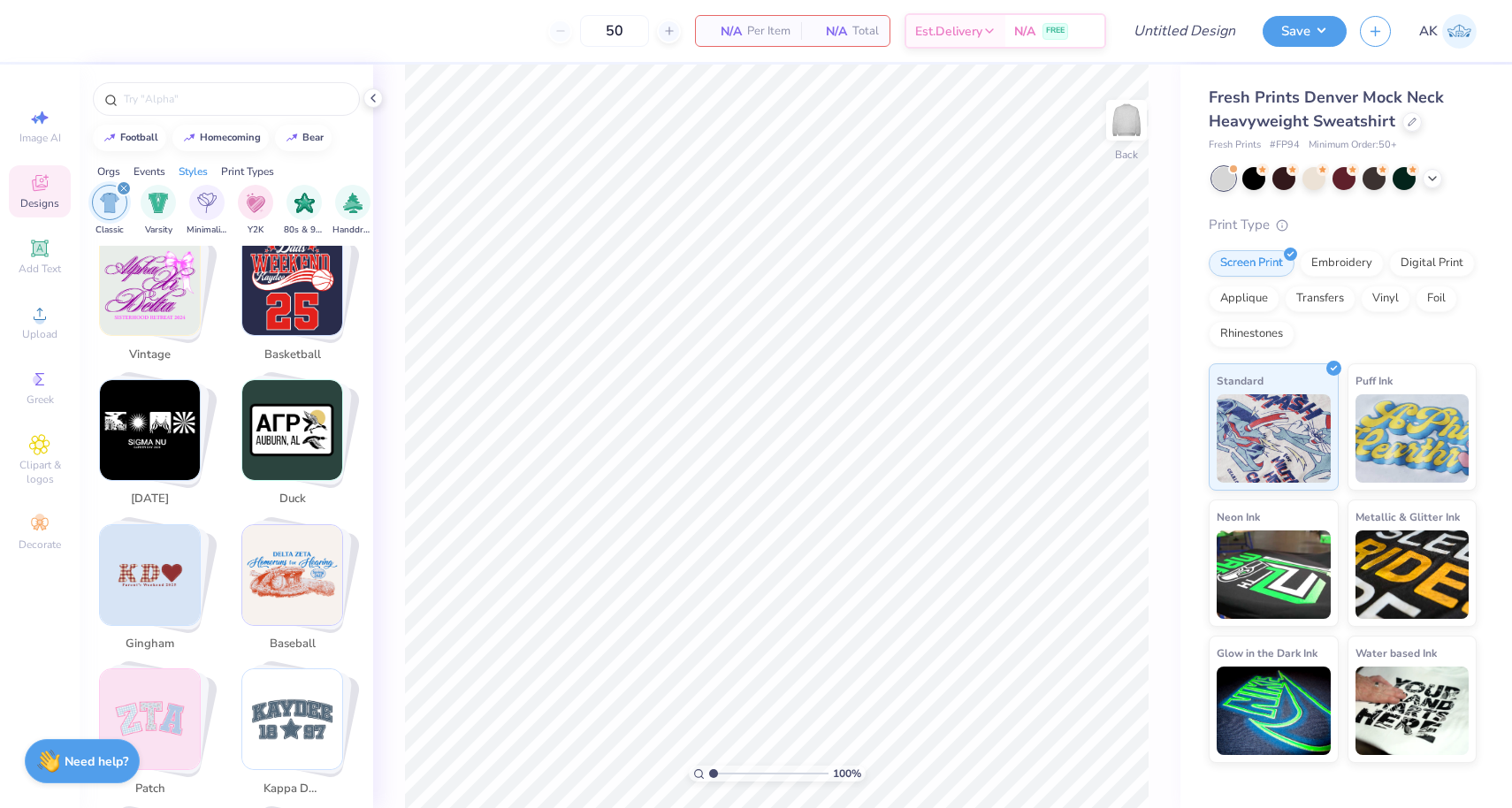
scroll to position [2176, 0]
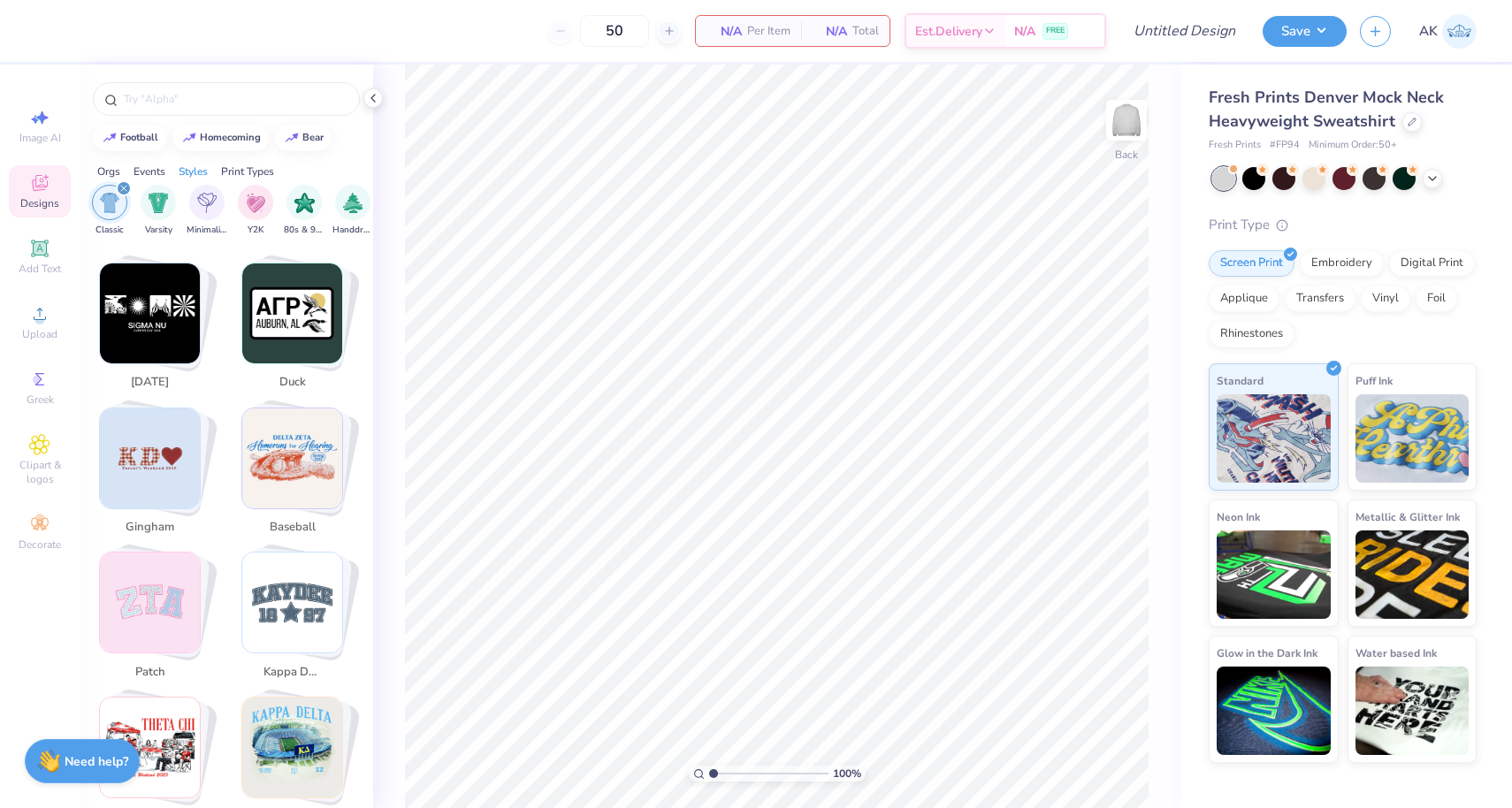
click at [171, 465] on img "Stack Card Button gingham" at bounding box center [149, 458] width 100 height 100
click at [120, 454] on img "Stack Card Button gingham" at bounding box center [149, 458] width 100 height 100
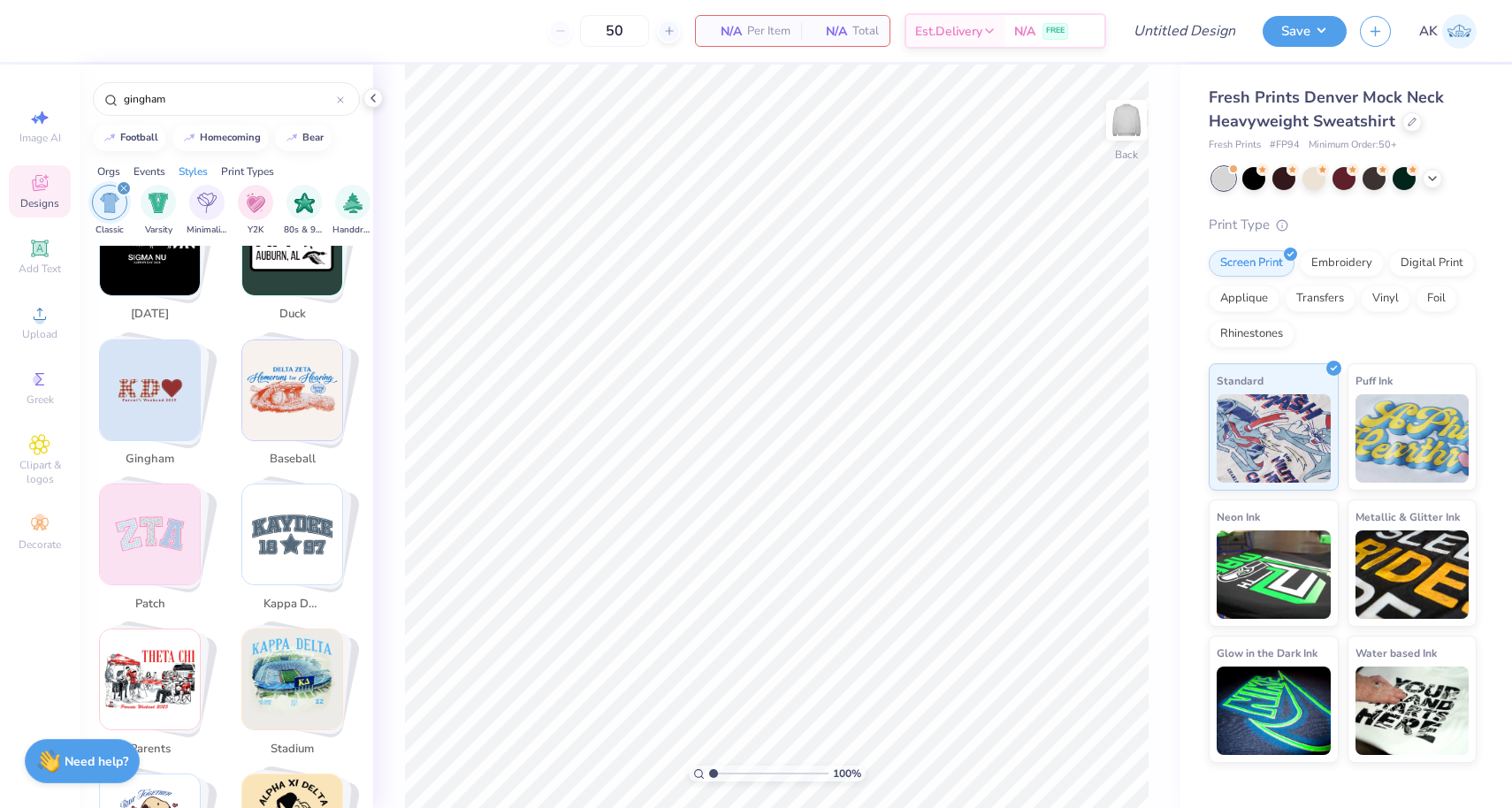
scroll to position [2236, 0]
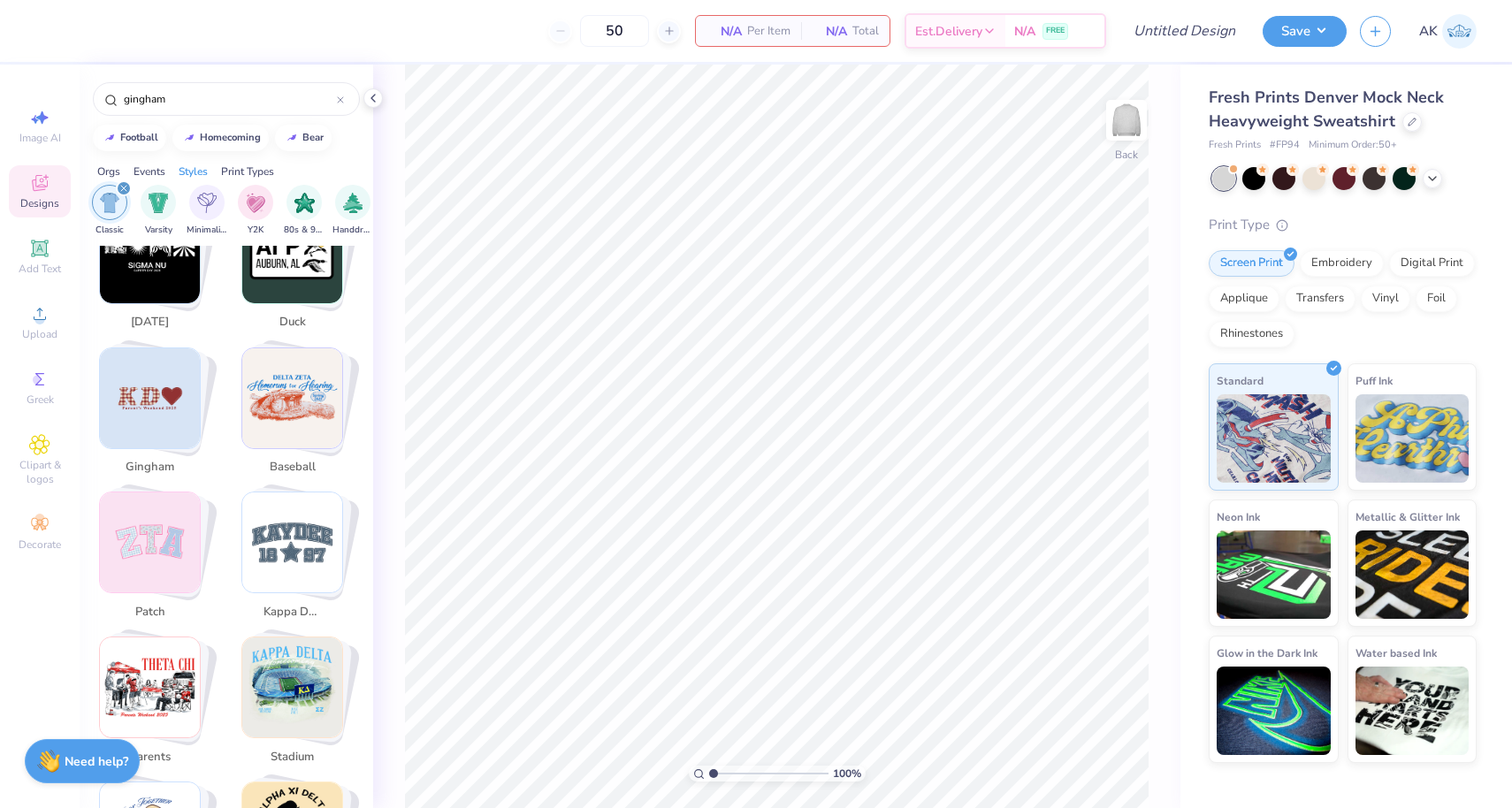
click at [187, 492] on img "Stack Card Button patch" at bounding box center [149, 542] width 100 height 100
type input "patch"
click at [178, 508] on img "Stack Card Button patch" at bounding box center [149, 542] width 100 height 100
click at [181, 509] on img "Stack Card Button patch" at bounding box center [149, 542] width 100 height 100
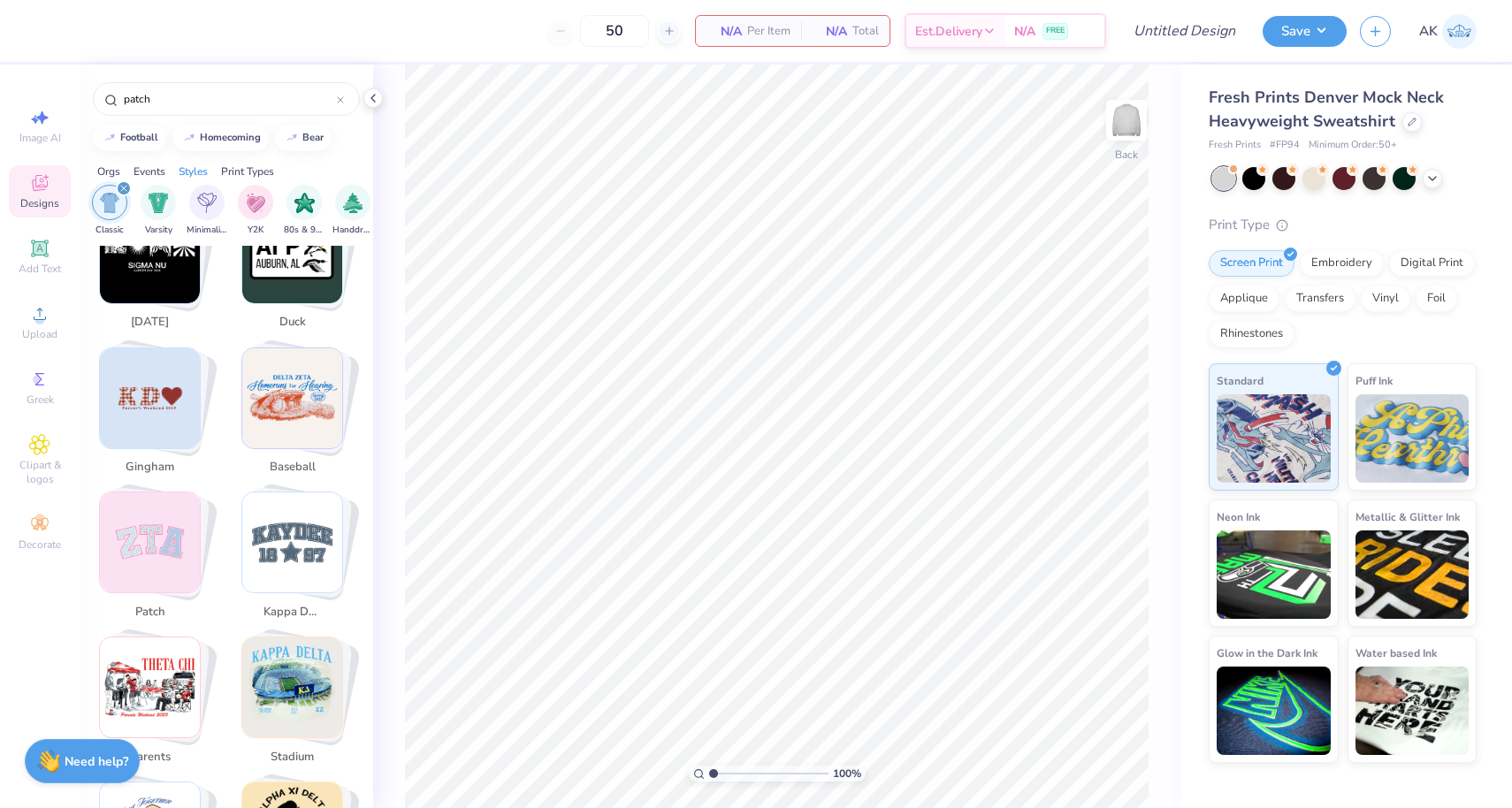
click at [181, 509] on img "Stack Card Button patch" at bounding box center [149, 542] width 100 height 100
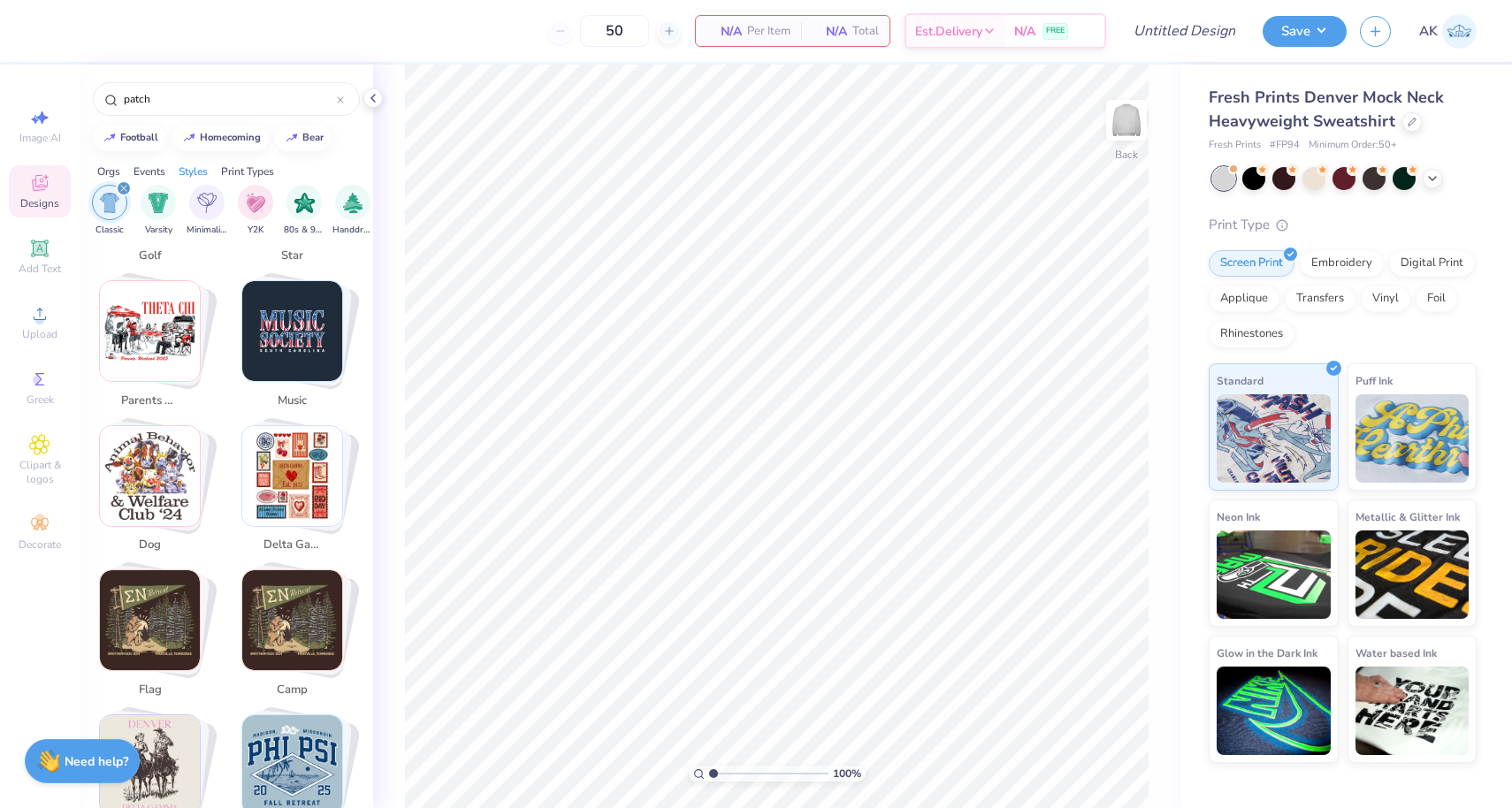
scroll to position [0, 0]
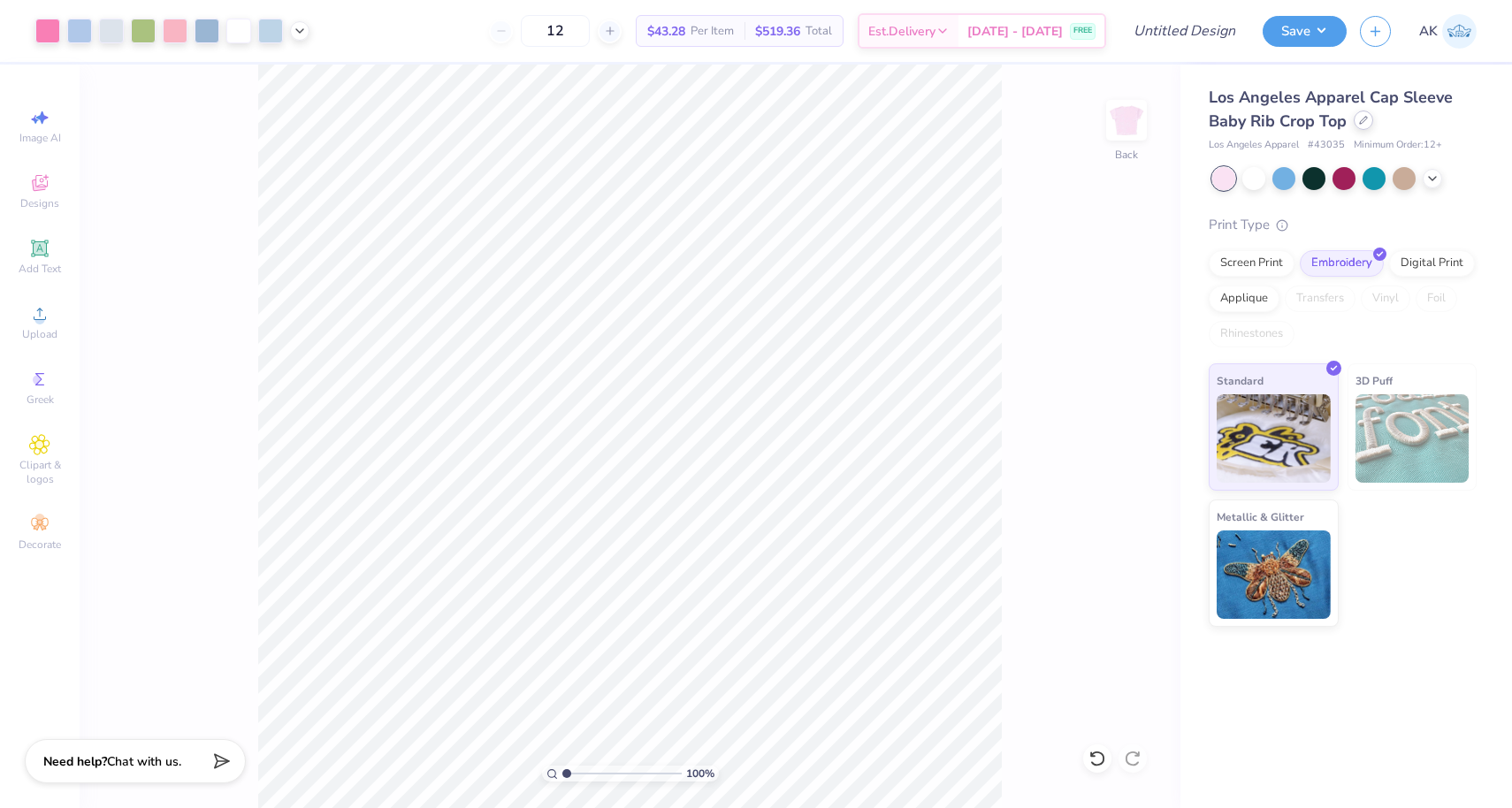
click at [1360, 125] on div at bounding box center [1363, 120] width 20 height 20
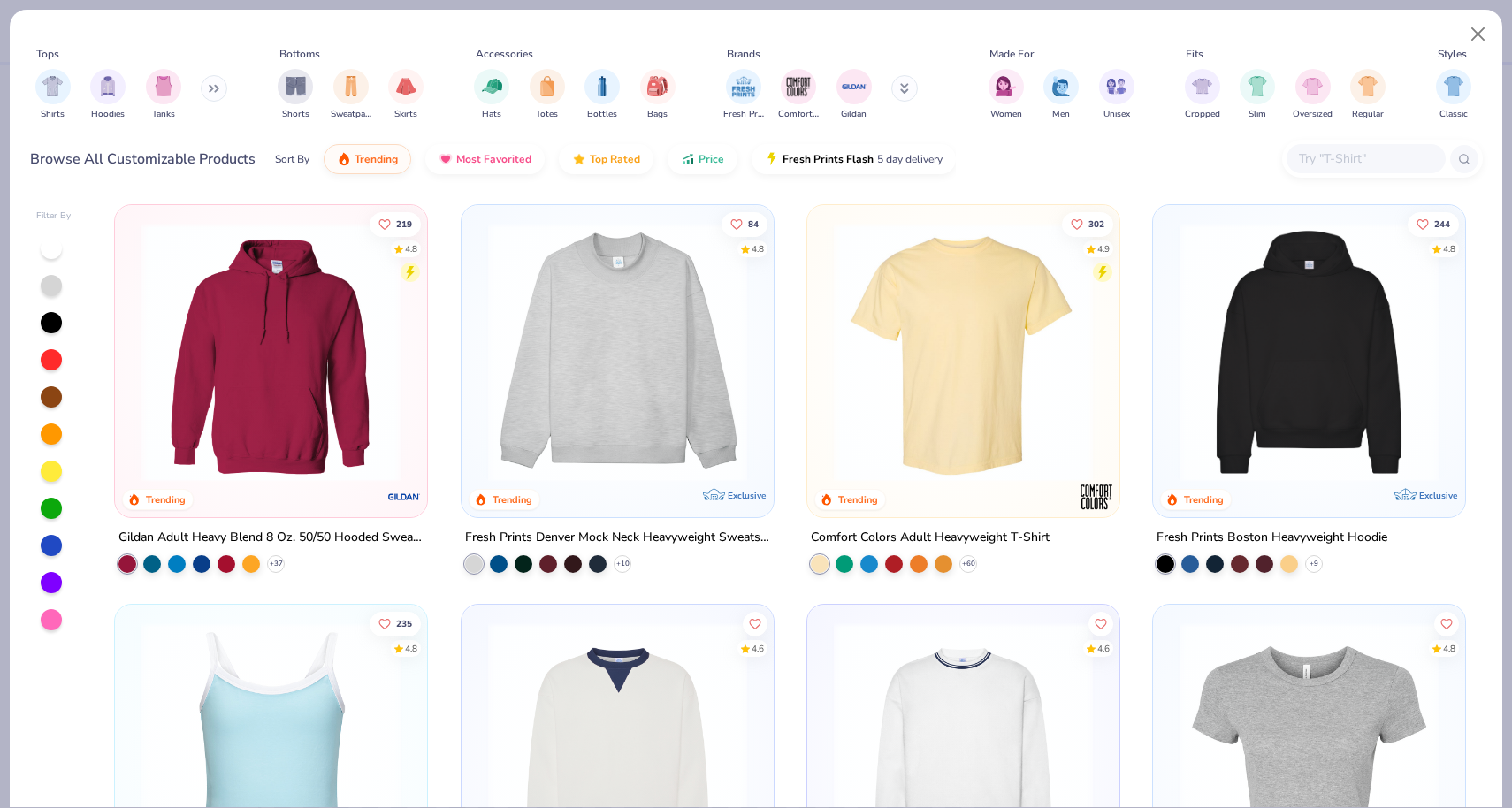
click at [681, 290] on img at bounding box center [617, 352] width 277 height 259
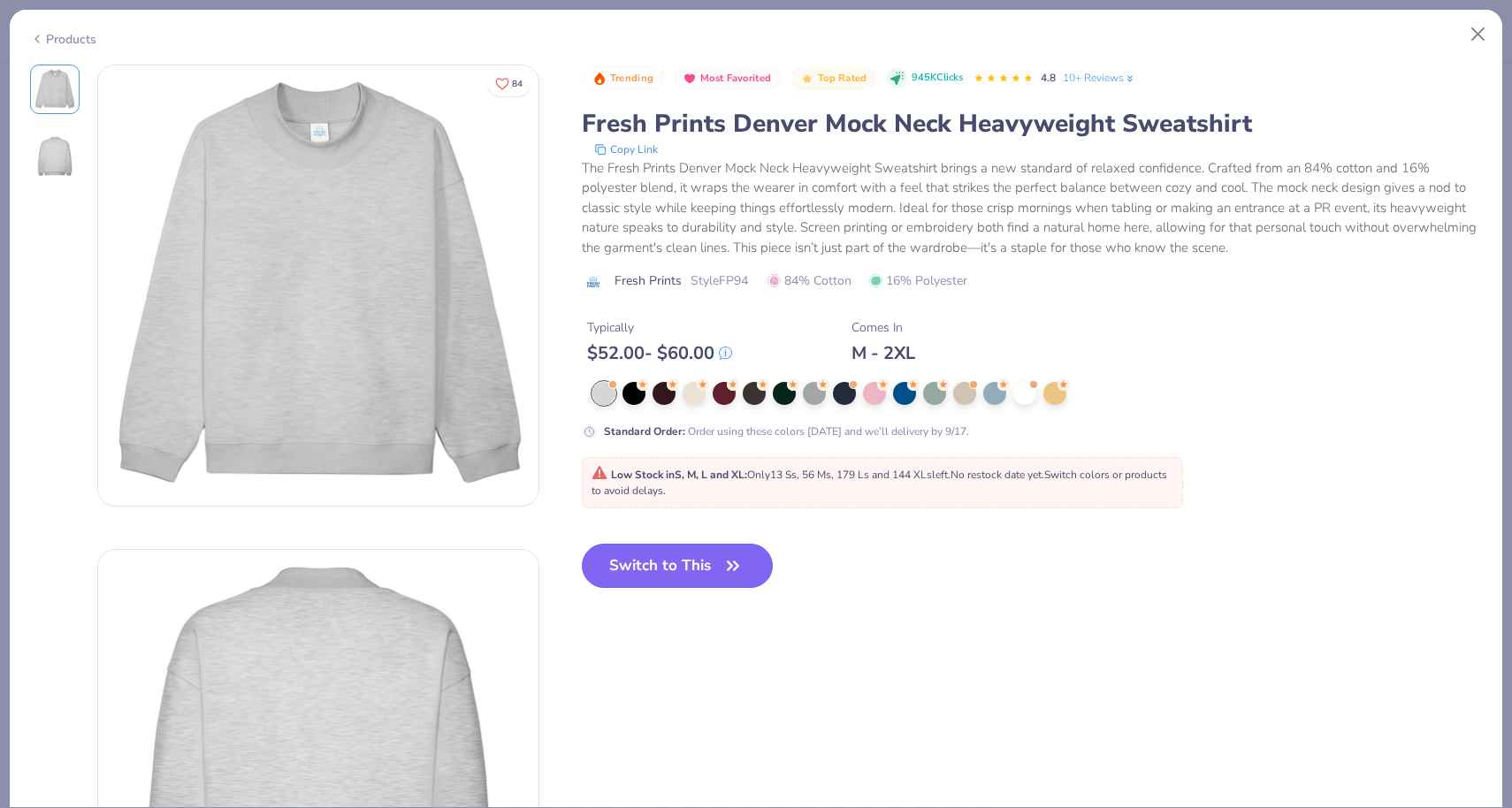
click at [619, 570] on button "Switch to This" at bounding box center [678, 565] width 192 height 44
type input "50"
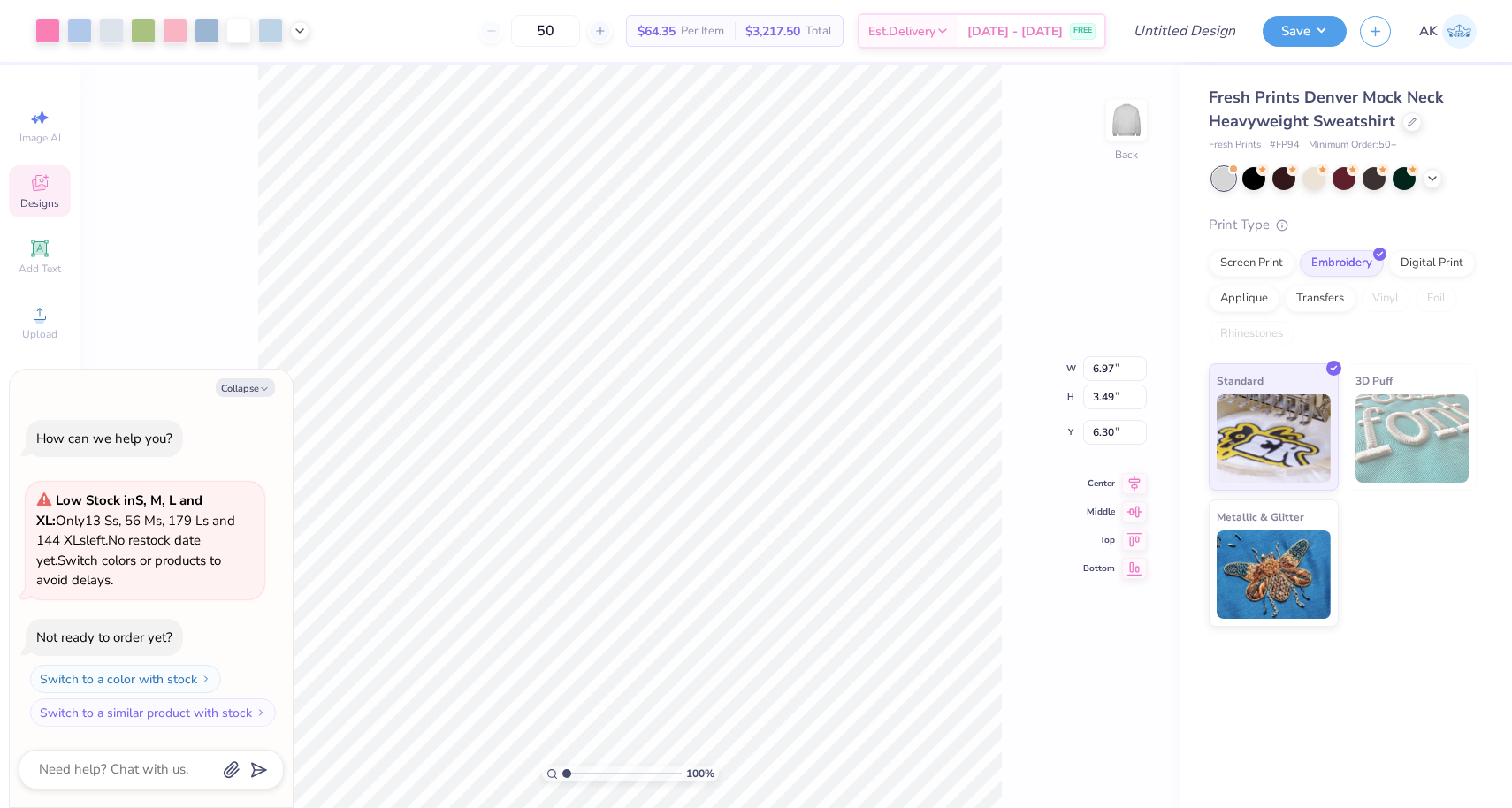
type textarea "x"
type input "1.92"
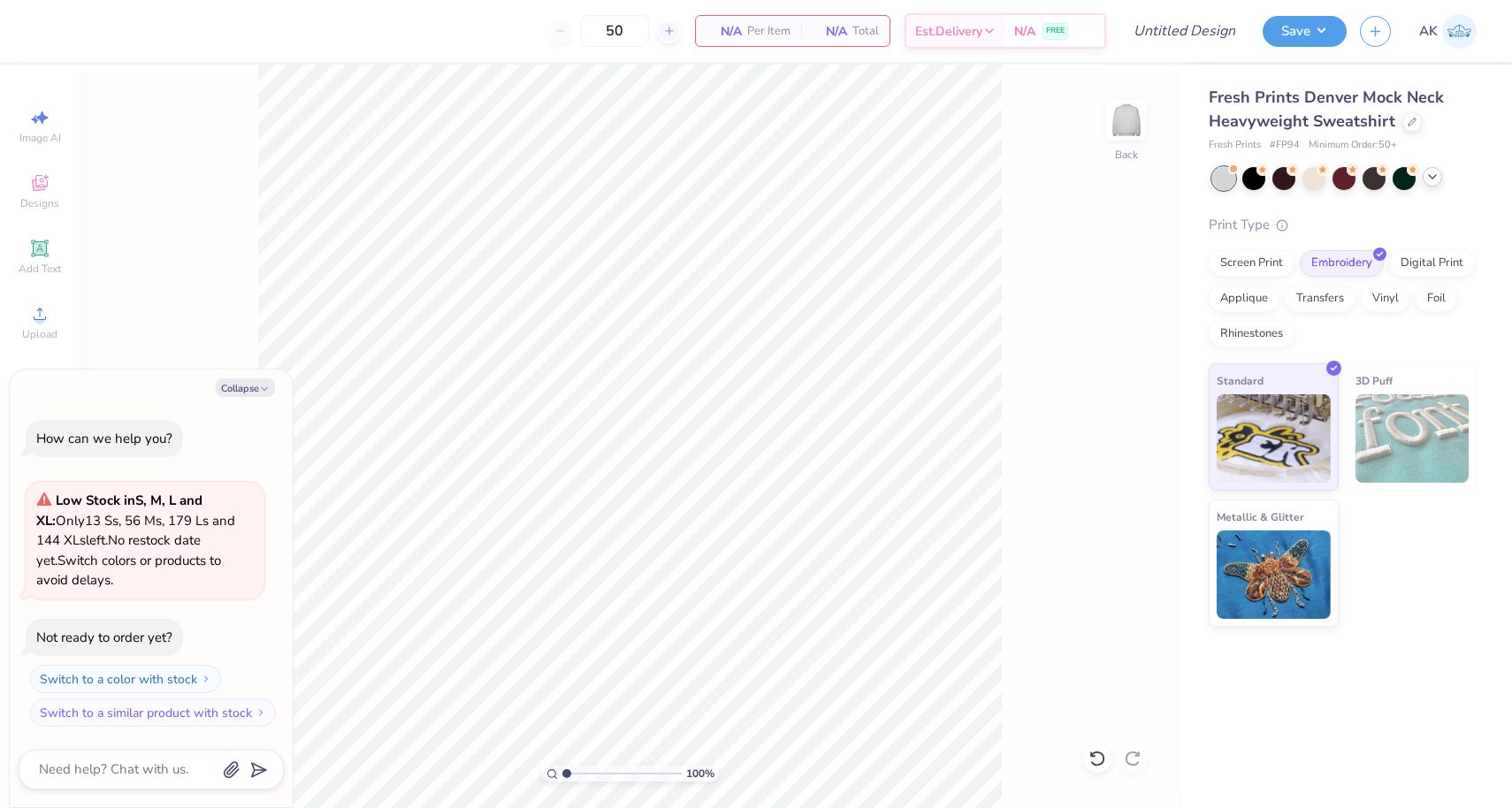
click at [1426, 171] on icon at bounding box center [1432, 176] width 14 height 14
type textarea "x"
